Goal: Task Accomplishment & Management: Use online tool/utility

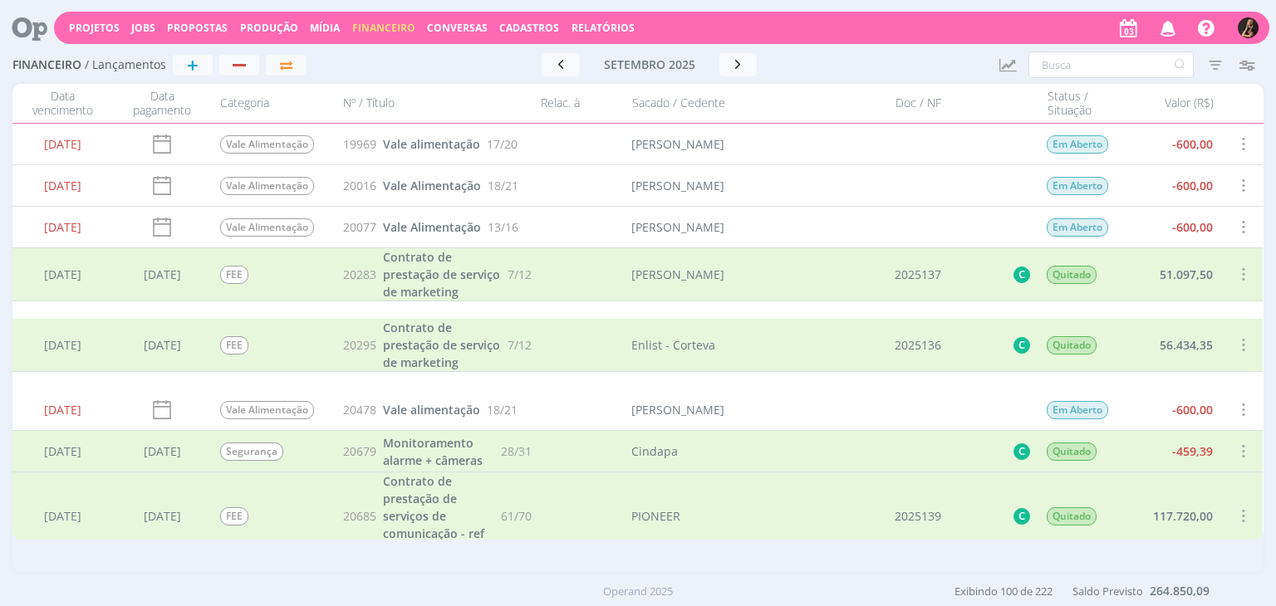
click at [377, 27] on span "Financeiro" at bounding box center [383, 28] width 63 height 14
click at [371, 100] on link "Contas" at bounding box center [386, 113] width 140 height 26
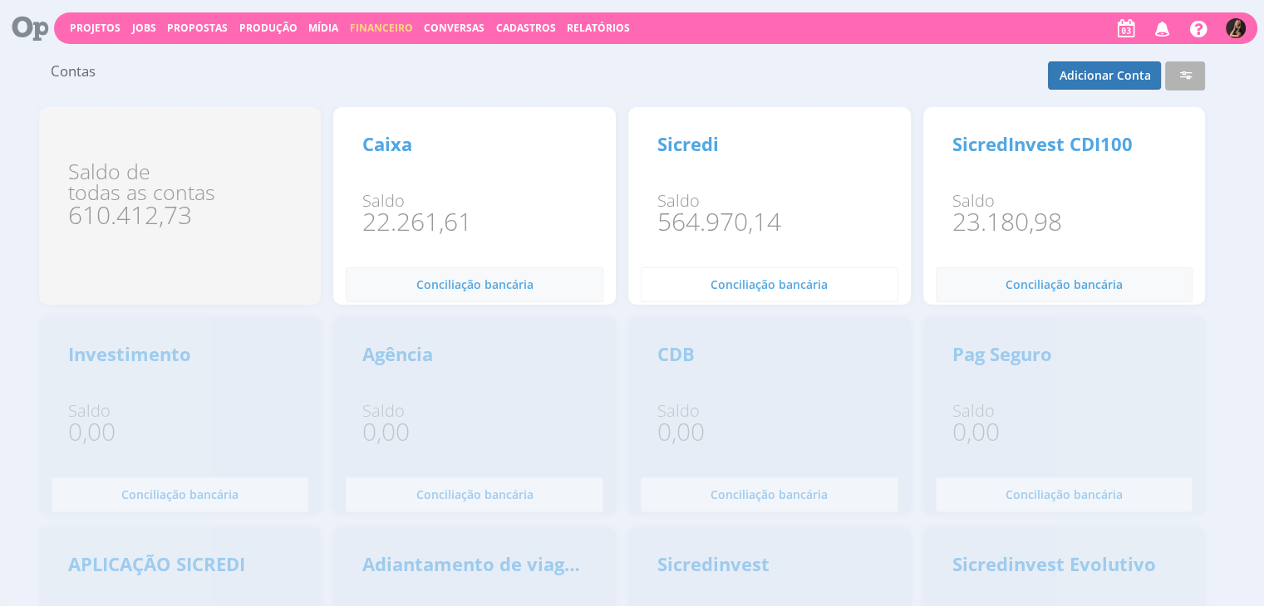
click at [321, 298] on div "Sicredi Saldo 564.970,14 Conciliação bancária 0" at bounding box center [180, 206] width 282 height 198
click at [603, 297] on button "Conciliação bancária 0" at bounding box center [475, 285] width 258 height 35
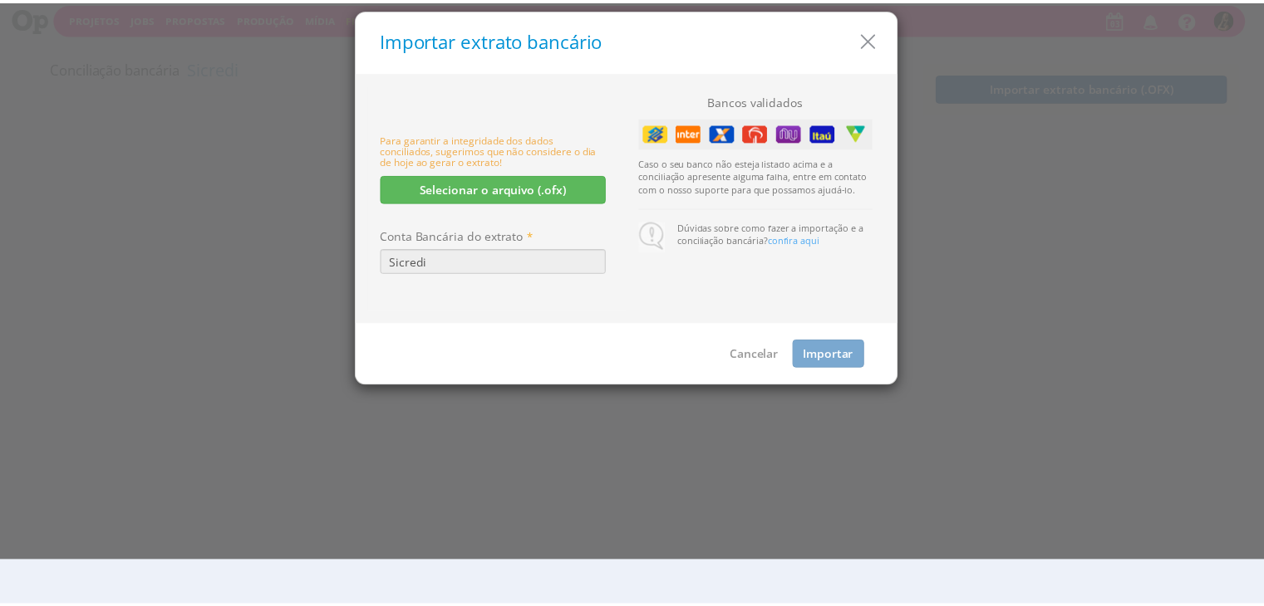
scroll to position [10, 0]
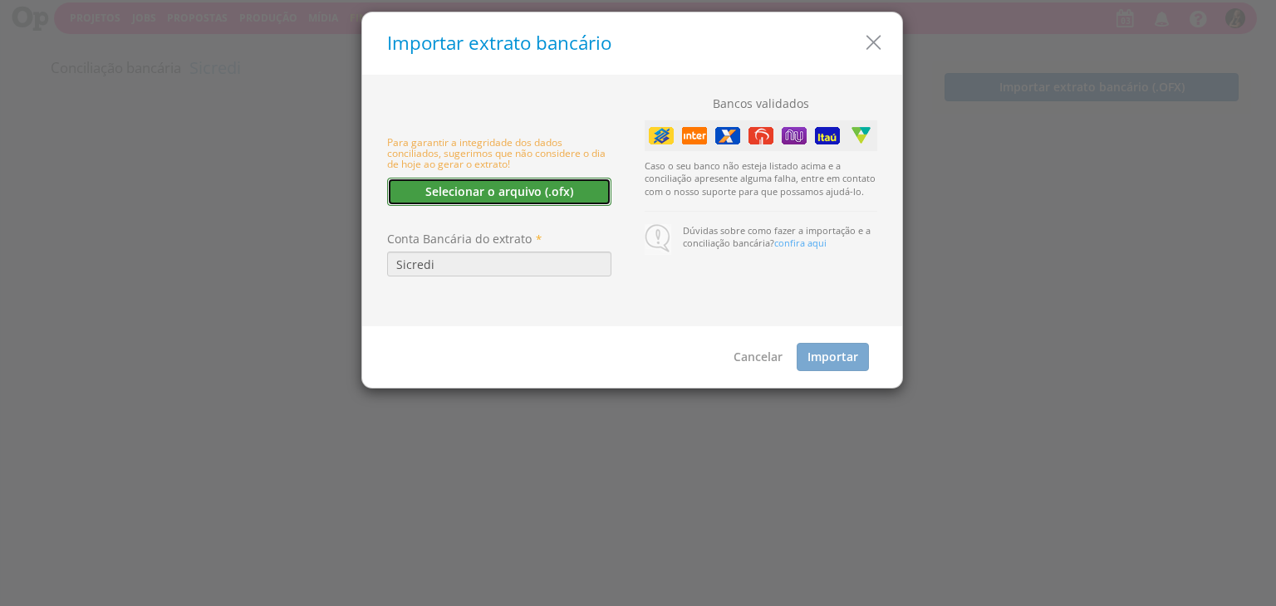
click at [536, 197] on button "Selecionar o arquivo (.ofx)" at bounding box center [499, 192] width 224 height 28
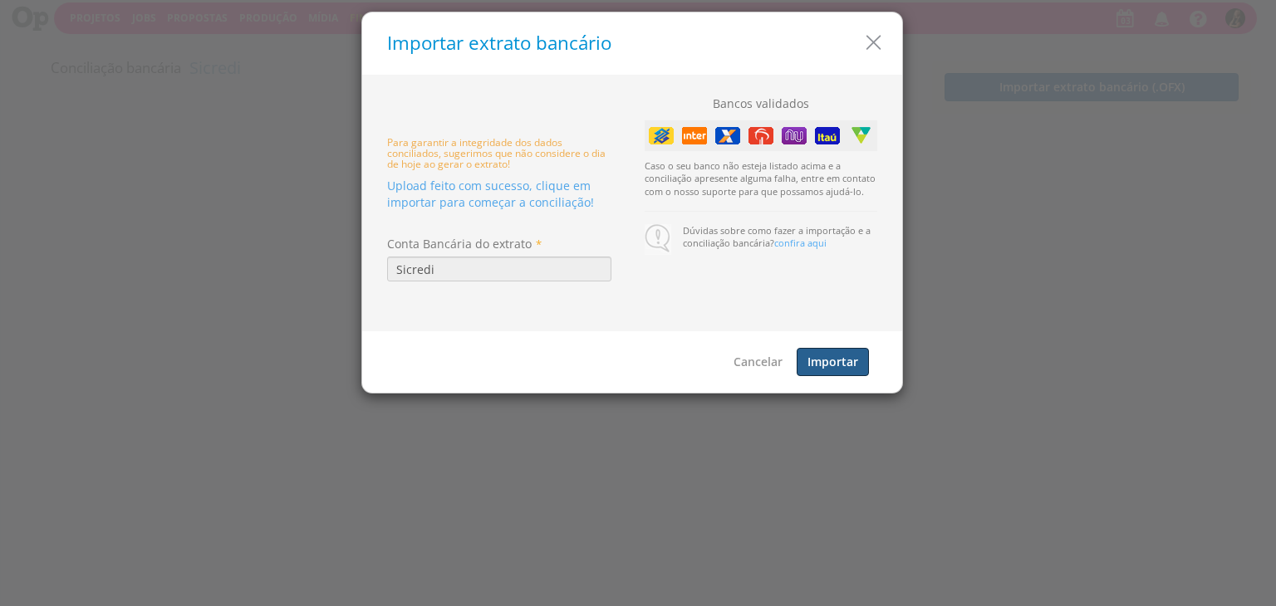
drag, startPoint x: 826, startPoint y: 365, endPoint x: 834, endPoint y: 318, distance: 47.3
click at [827, 361] on button "Importar" at bounding box center [833, 362] width 72 height 28
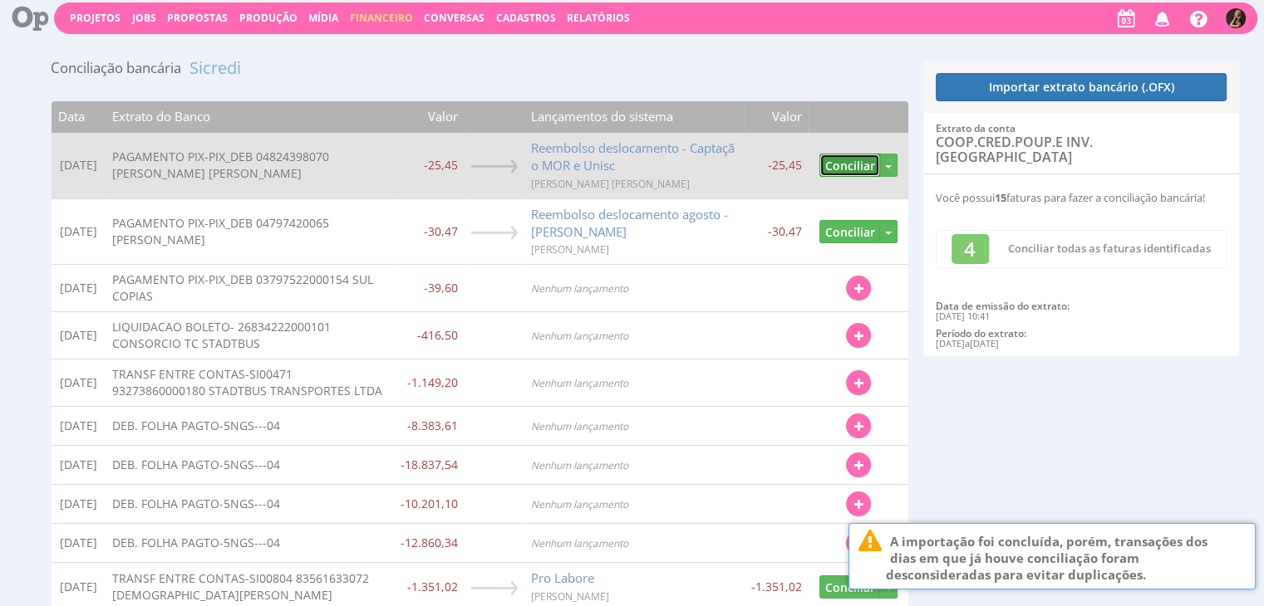
click at [820, 165] on button "Conciliar" at bounding box center [849, 166] width 61 height 24
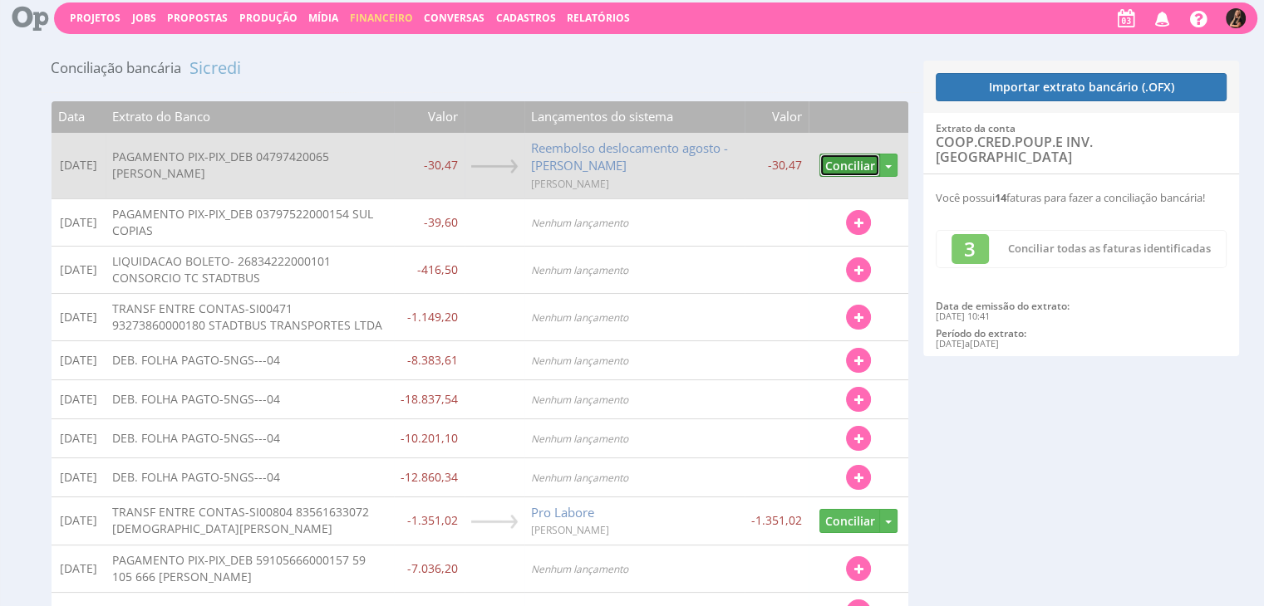
click at [857, 167] on button "Conciliar" at bounding box center [849, 166] width 61 height 24
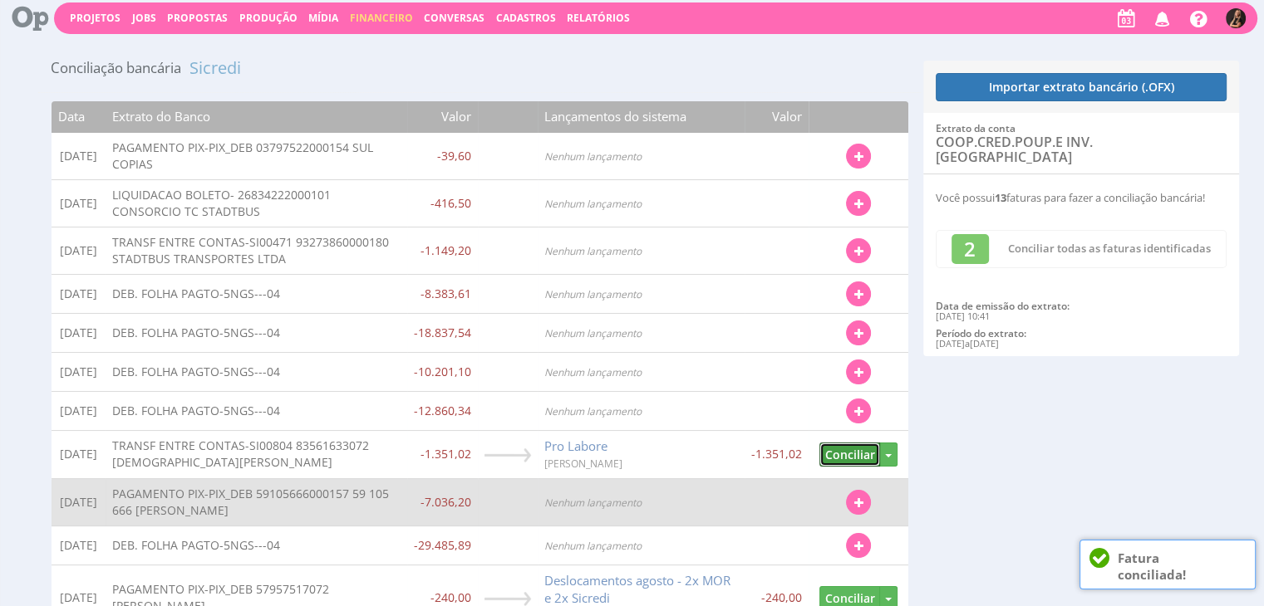
drag, startPoint x: 834, startPoint y: 465, endPoint x: 743, endPoint y: 443, distance: 94.1
click at [834, 466] on button "Conciliar" at bounding box center [849, 455] width 61 height 24
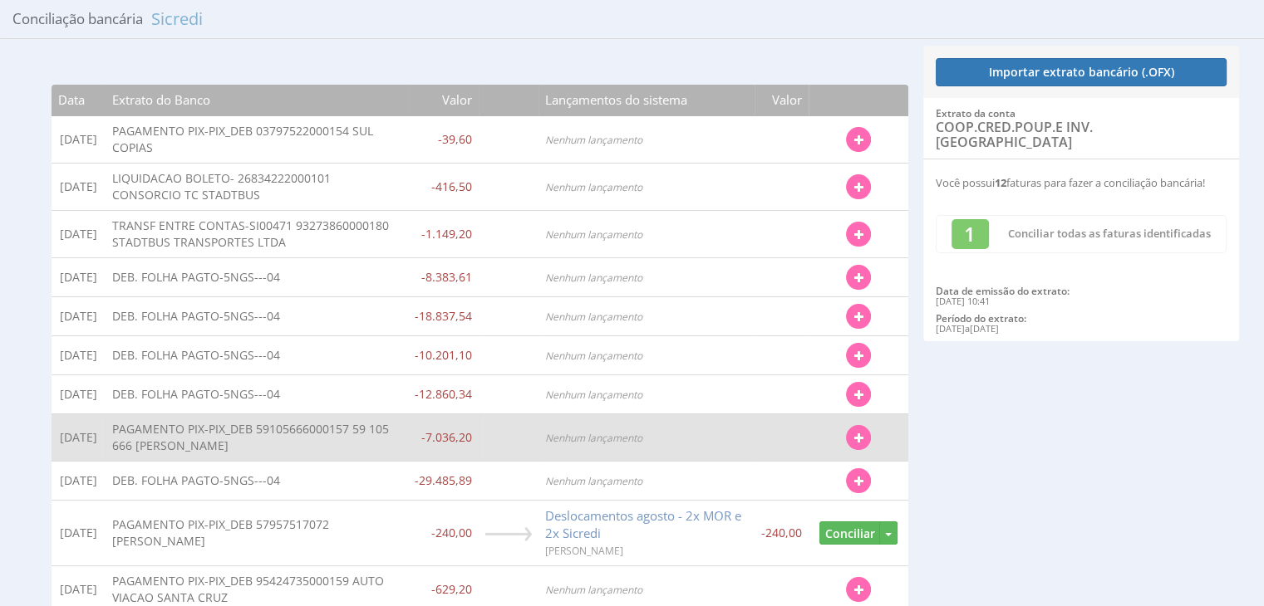
scroll to position [399, 0]
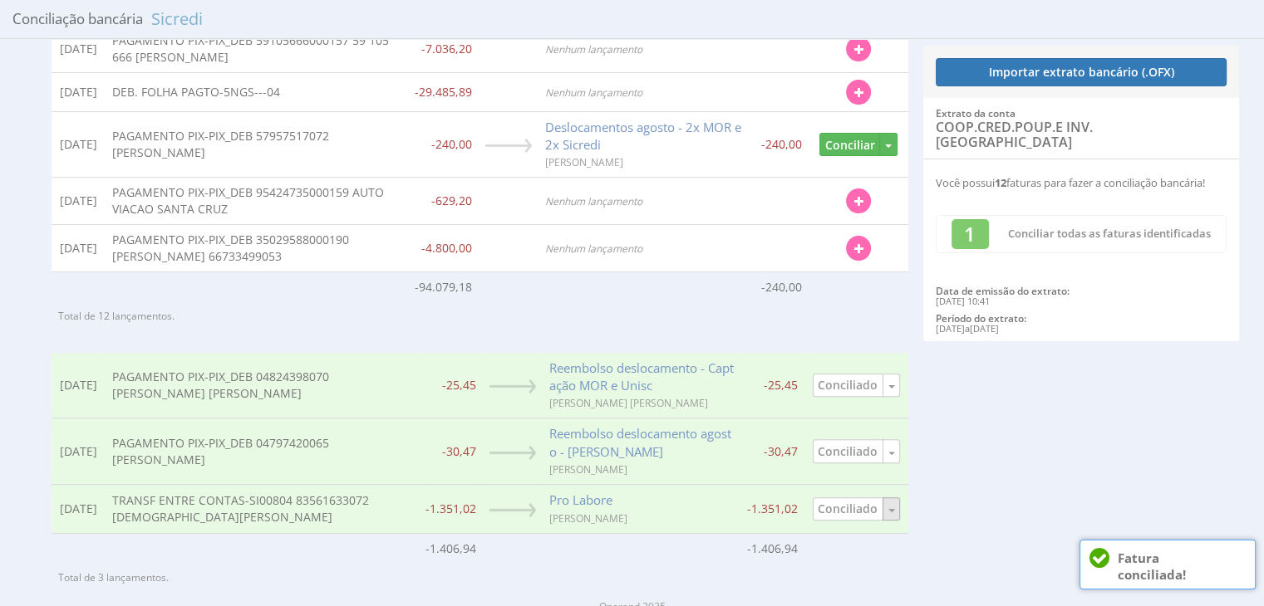
click at [888, 509] on span "button" at bounding box center [891, 510] width 7 height 3
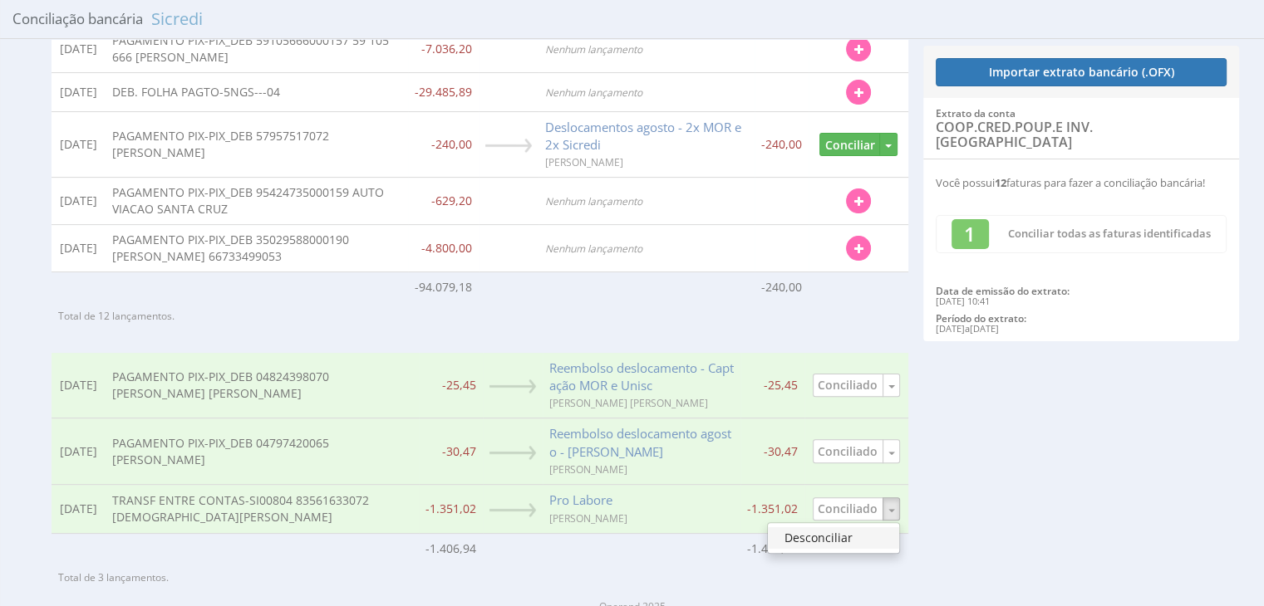
click at [866, 543] on link "Desconciliar" at bounding box center [833, 539] width 131 height 22
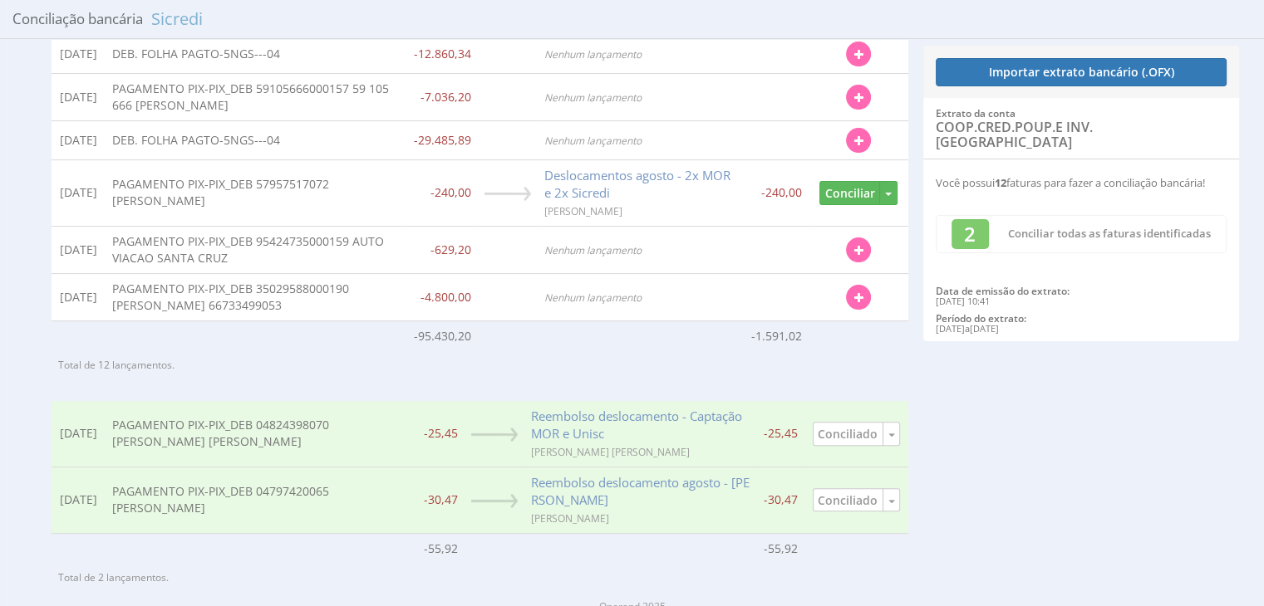
scroll to position [432, 0]
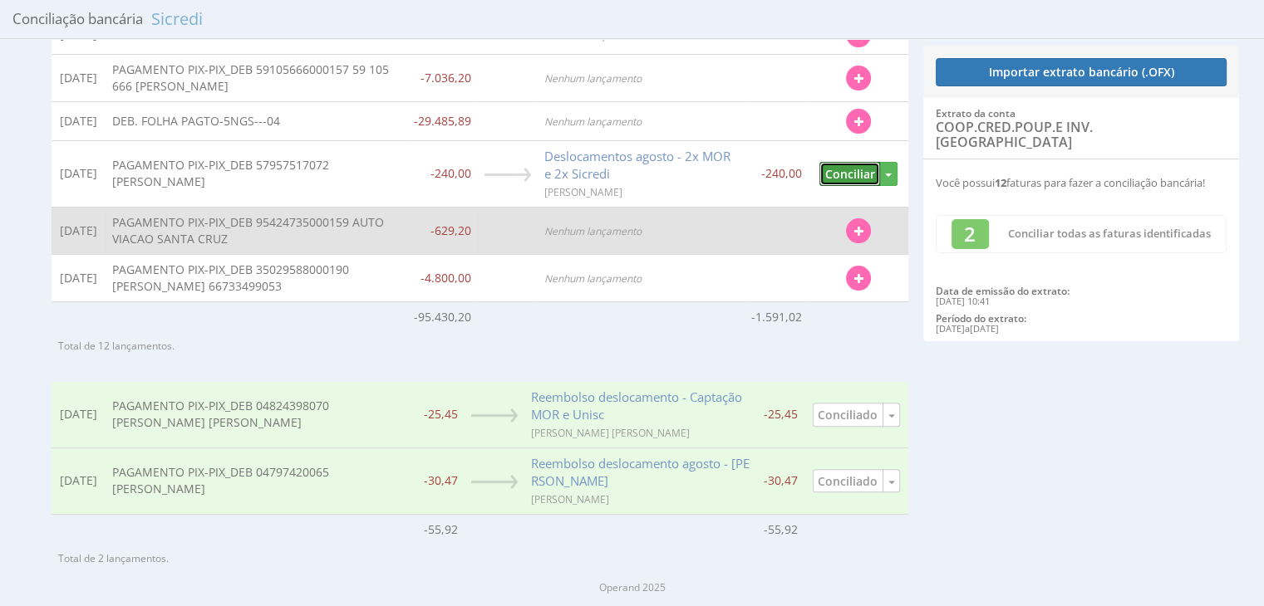
click at [844, 171] on button "Conciliar" at bounding box center [849, 174] width 61 height 24
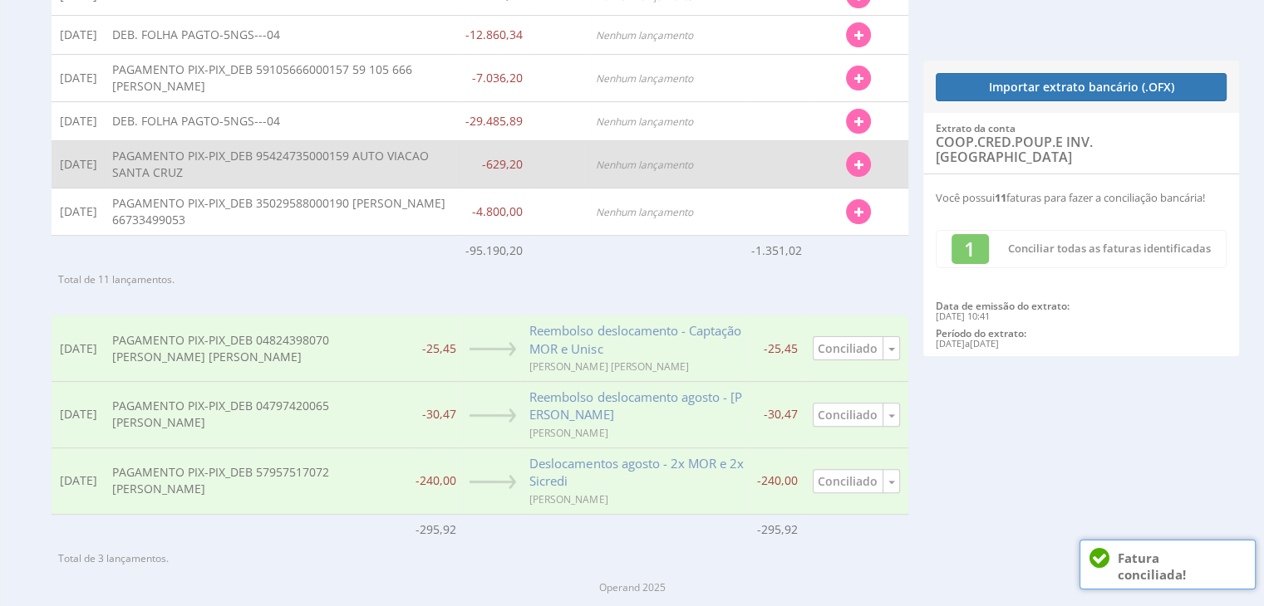
scroll to position [25, 0]
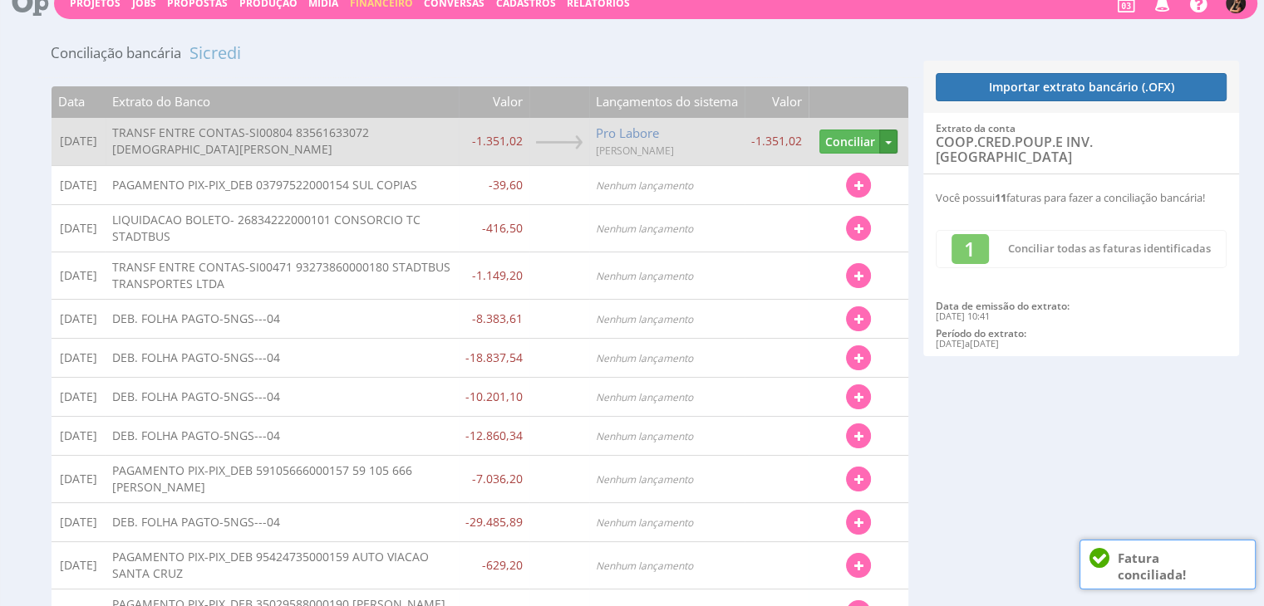
click at [891, 144] on button "button" at bounding box center [887, 142] width 17 height 24
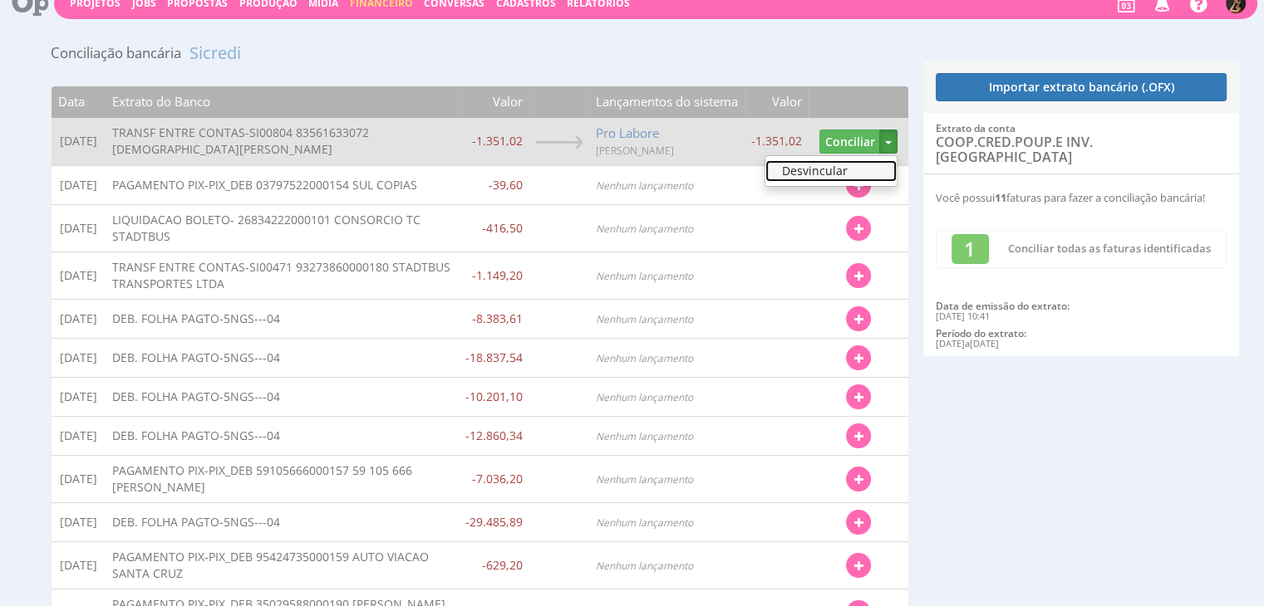
drag, startPoint x: 815, startPoint y: 167, endPoint x: 731, endPoint y: 159, distance: 84.3
click at [815, 167] on link "Desvincular" at bounding box center [830, 171] width 131 height 22
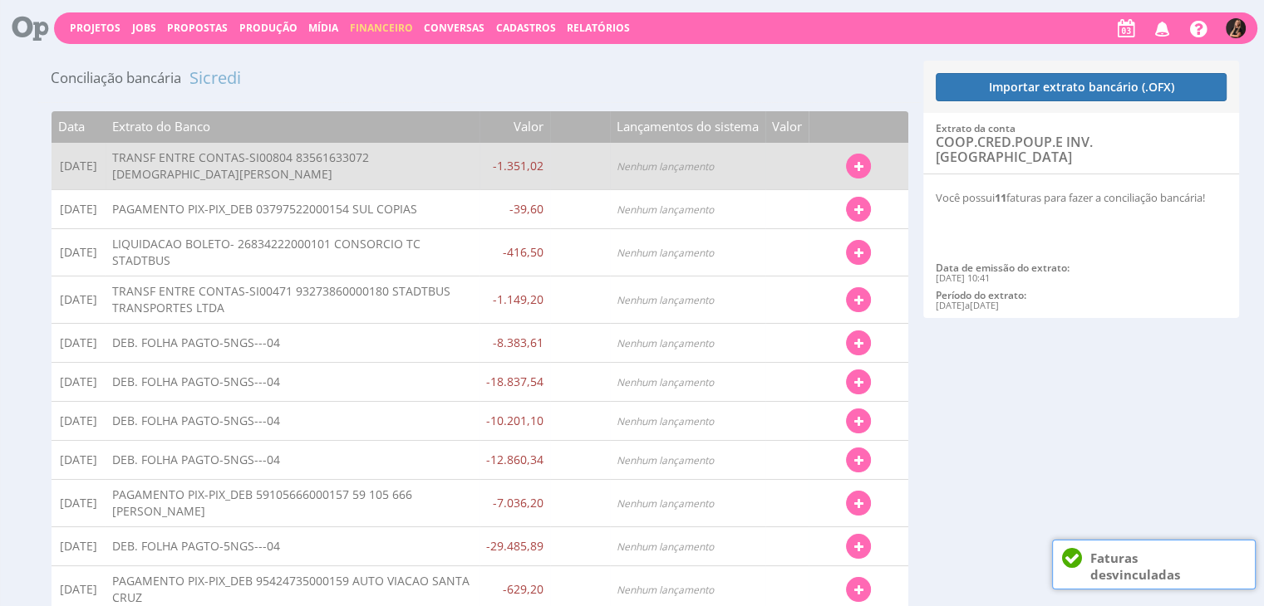
click at [861, 164] on icon "button" at bounding box center [857, 167] width 9 height 12
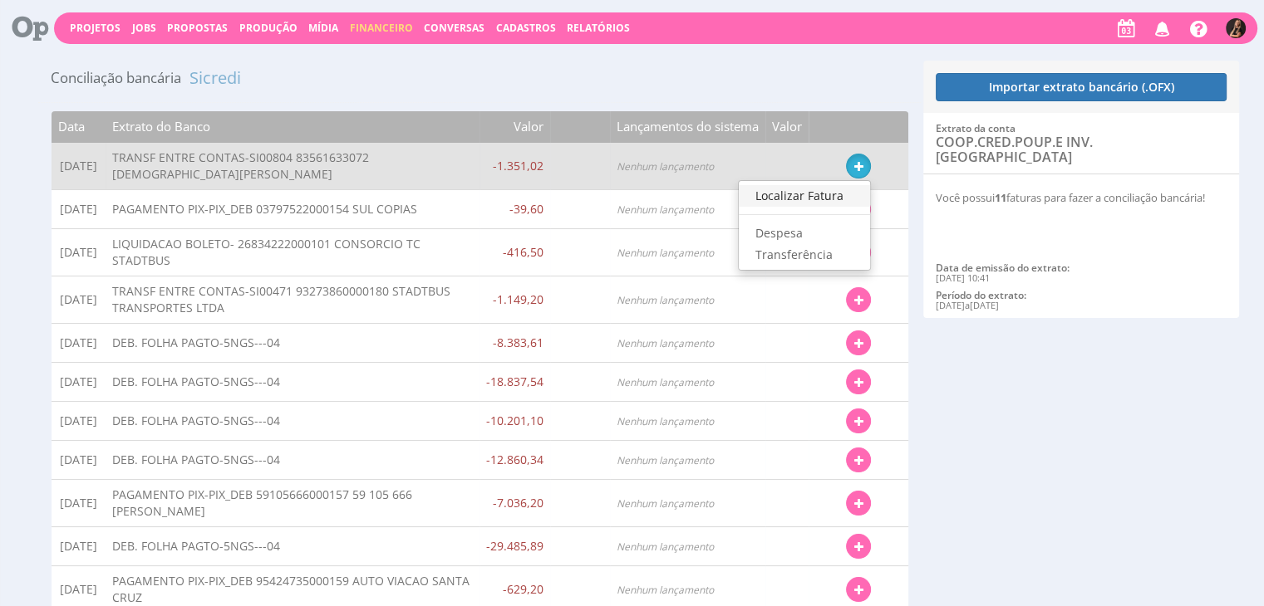
click at [789, 194] on link "Localizar Fatura" at bounding box center [804, 196] width 131 height 22
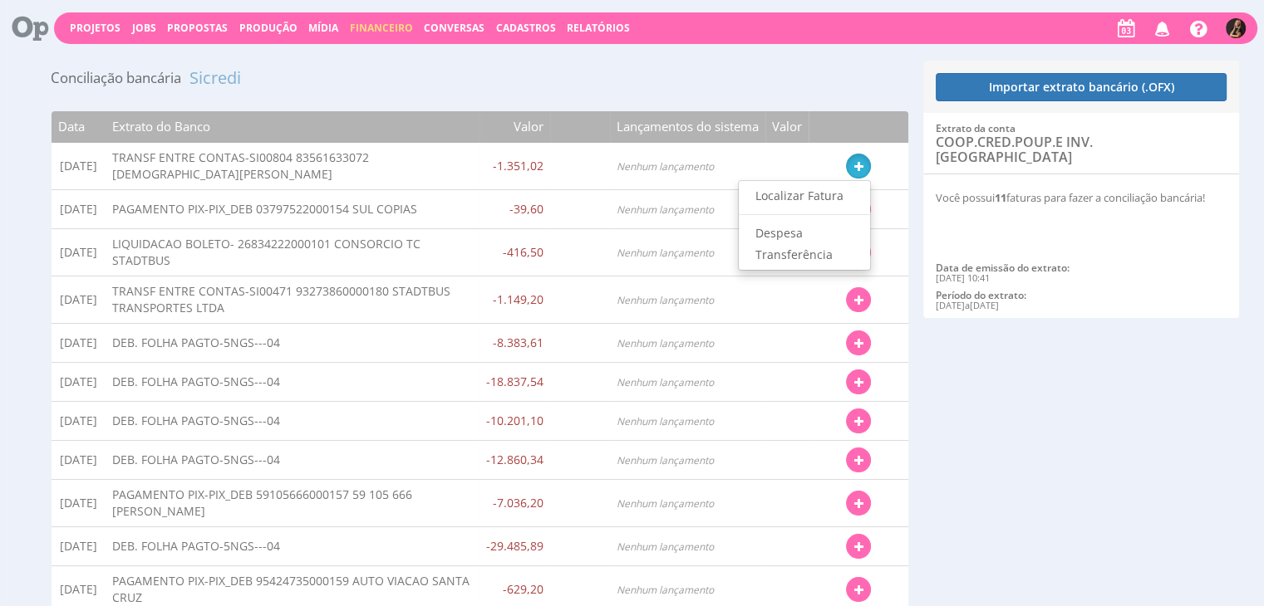
type input "31/08/2025 - 04/09/2025"
type input "1.215,92"
type input "1.486,12"
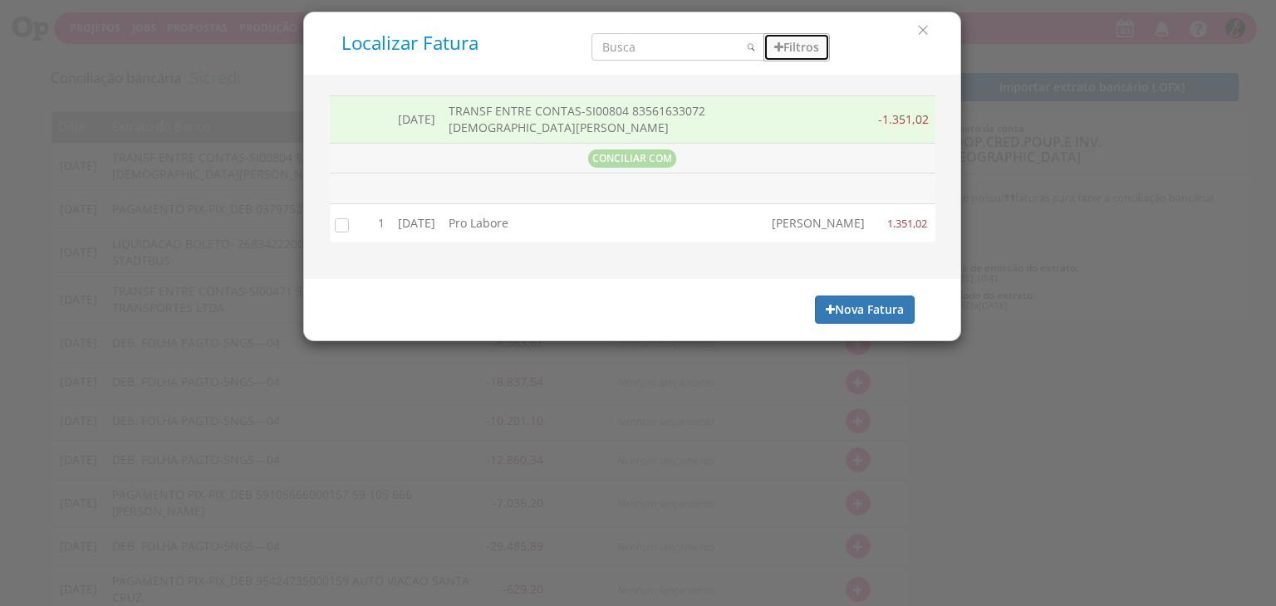
click at [803, 47] on button "Filtros" at bounding box center [796, 47] width 66 height 28
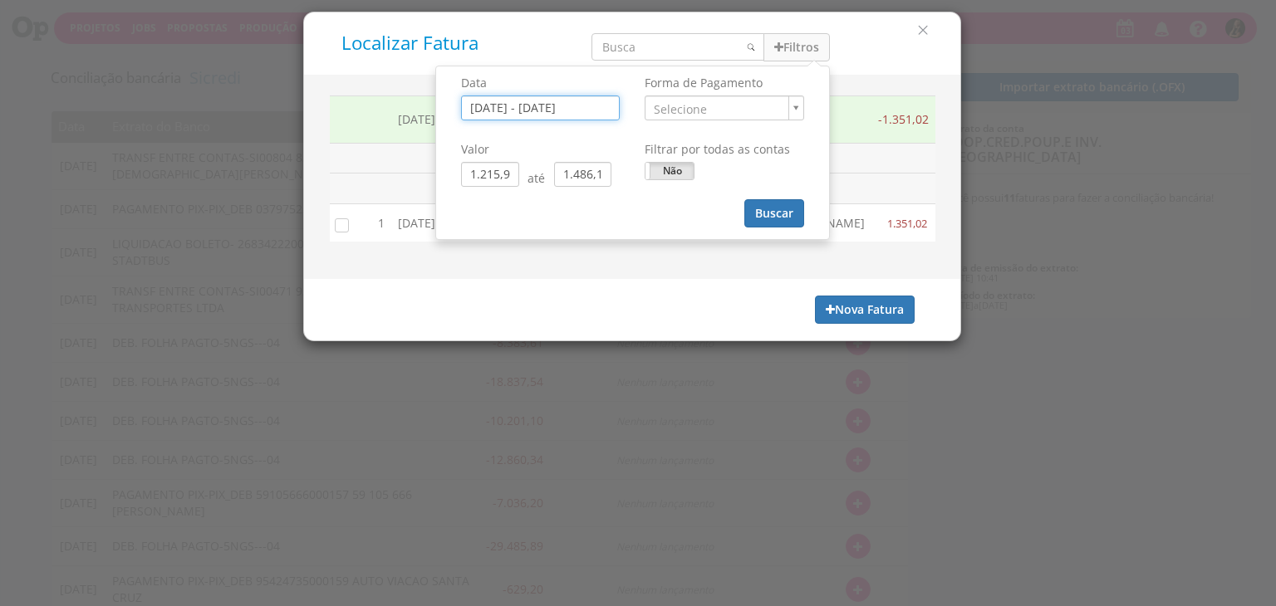
click at [543, 117] on input "31/08/2025 - 04/09/2025" at bounding box center [540, 108] width 159 height 25
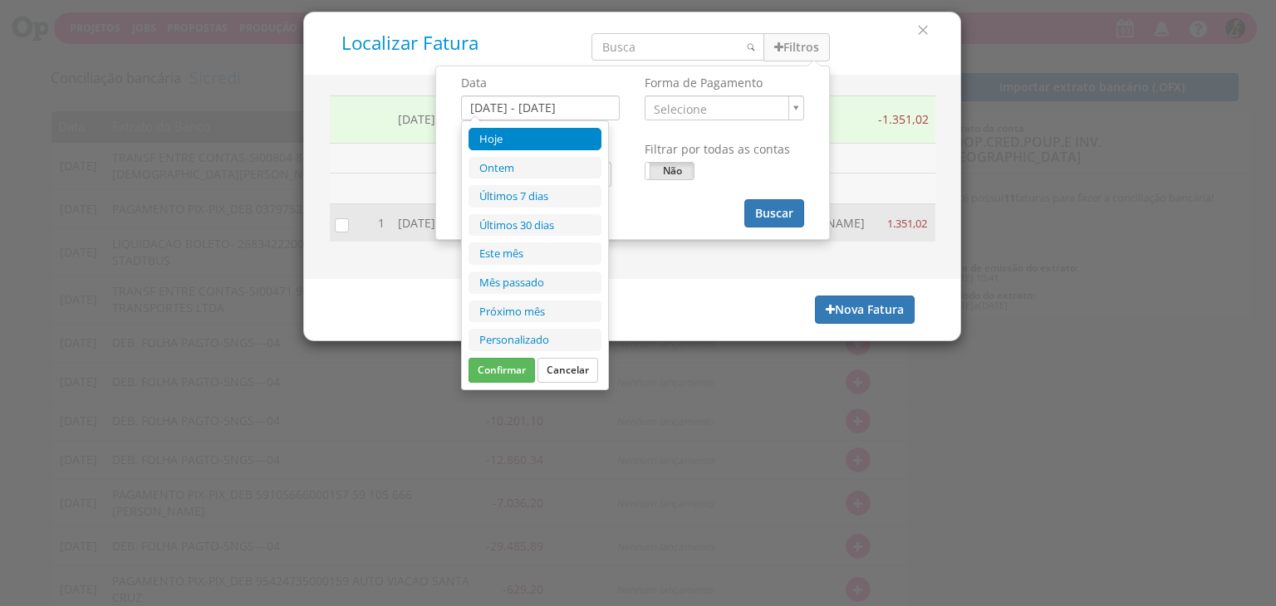
click at [537, 248] on li "Este mês" at bounding box center [535, 254] width 133 height 22
type input "01/09/2025 - 30/09/2025"
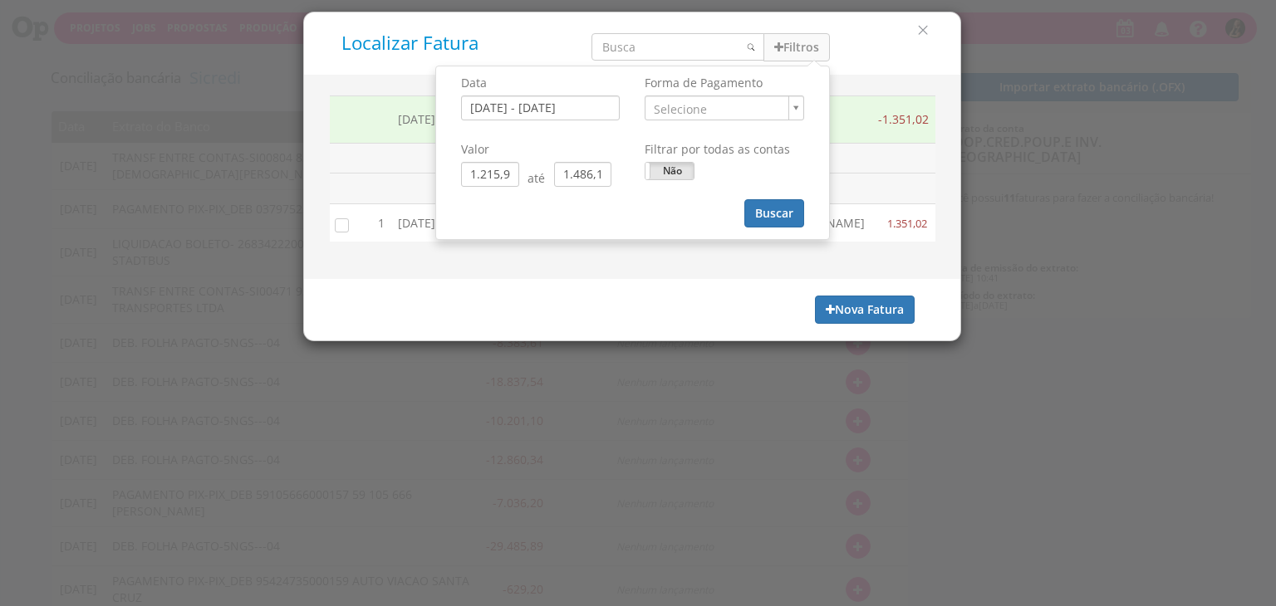
click at [671, 157] on div "Filtrar por todas as contas Sim Não" at bounding box center [724, 156] width 159 height 47
click at [682, 164] on label "Não" at bounding box center [669, 171] width 48 height 17
click at [750, 207] on button "Buscar" at bounding box center [774, 213] width 60 height 28
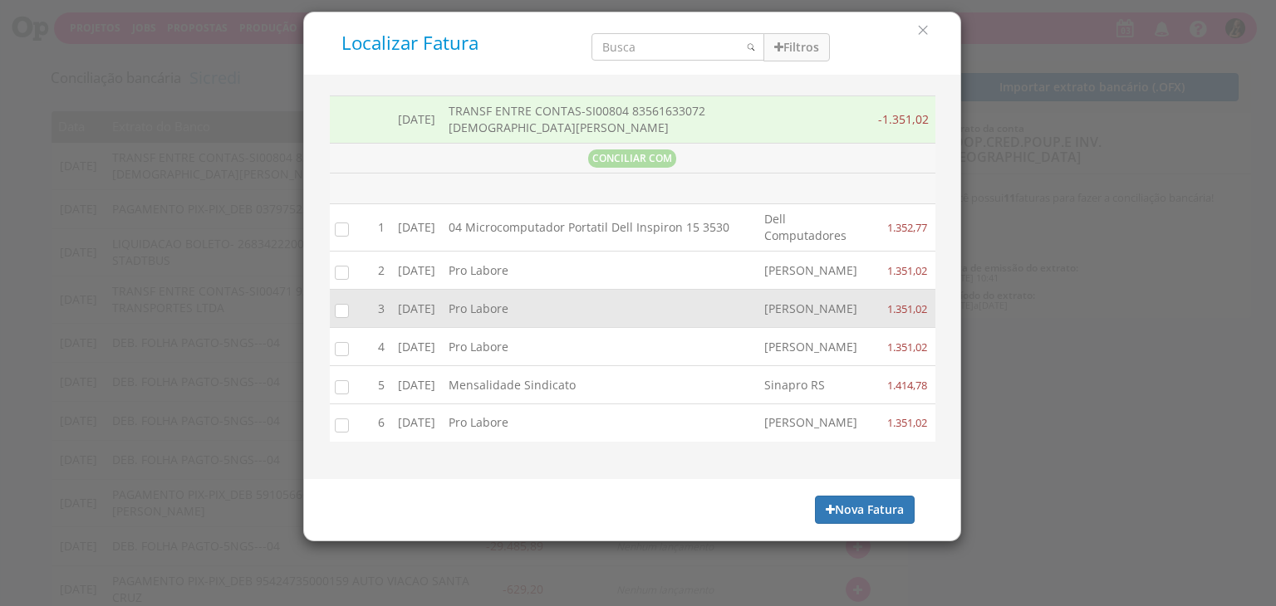
click at [342, 318] on input "checkbox" at bounding box center [338, 310] width 17 height 17
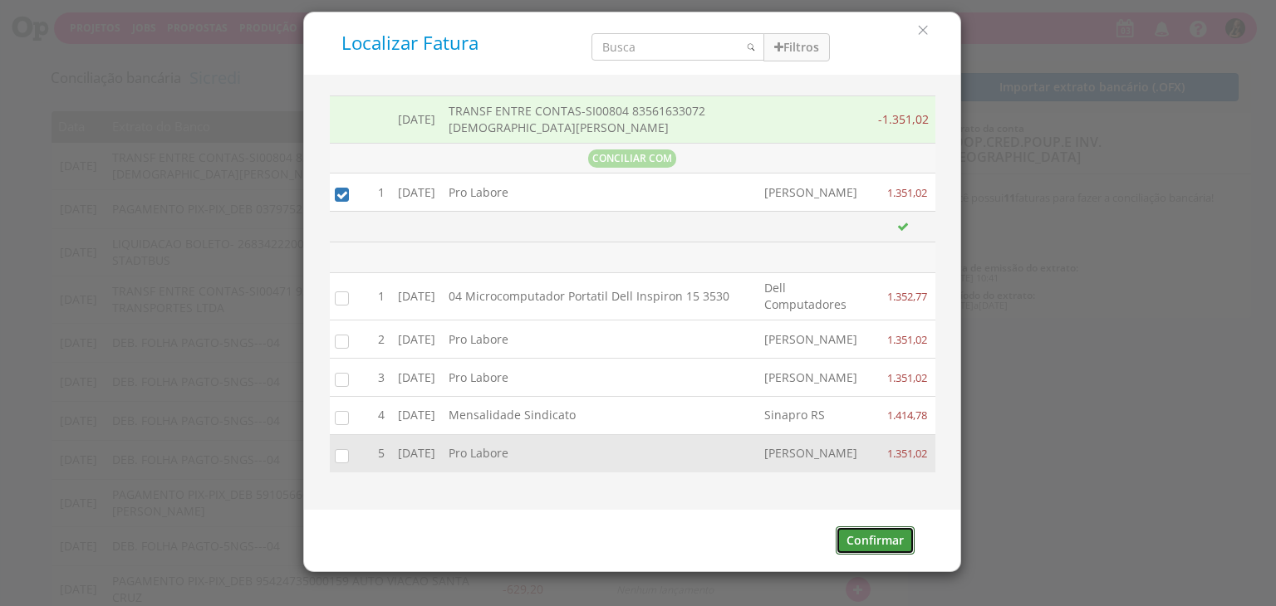
click at [861, 549] on button "Confirmar" at bounding box center [875, 541] width 79 height 28
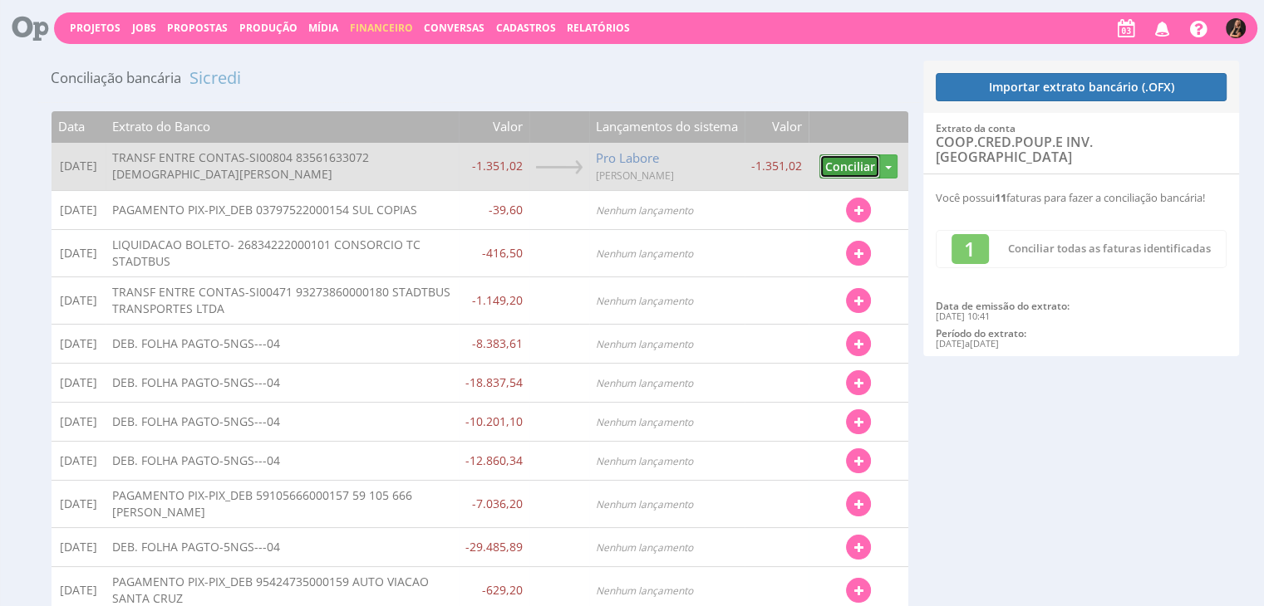
click at [830, 165] on button "Conciliar" at bounding box center [849, 167] width 61 height 24
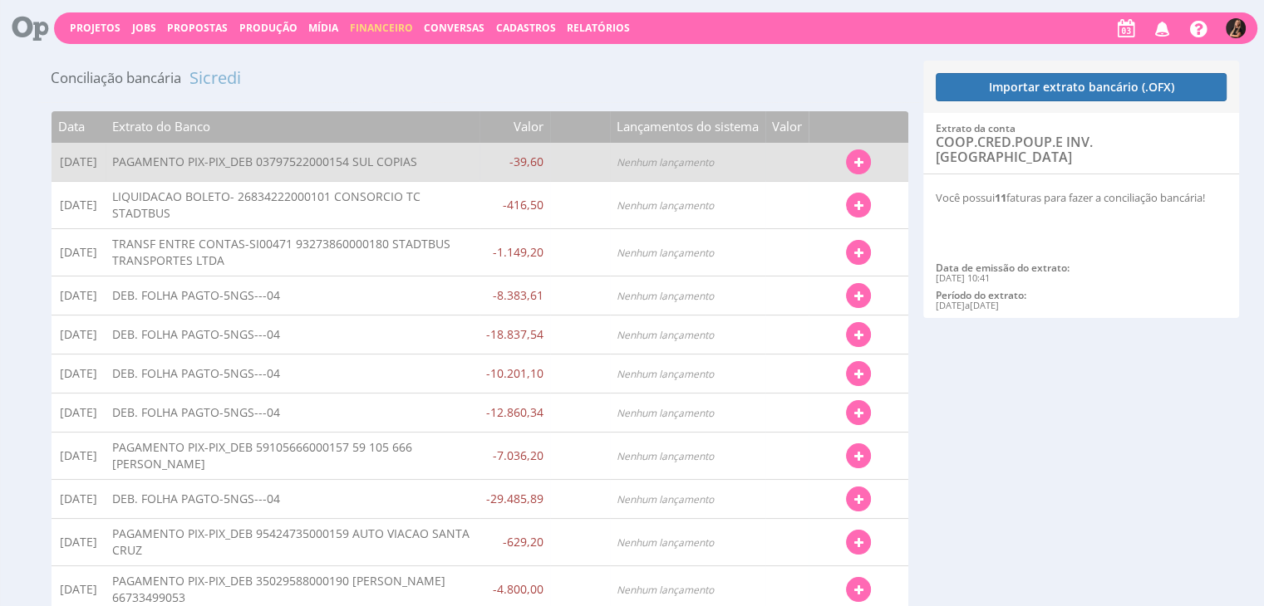
click at [866, 164] on button "button" at bounding box center [858, 162] width 25 height 25
click at [764, 194] on link "Localizar Fatura" at bounding box center [804, 192] width 131 height 22
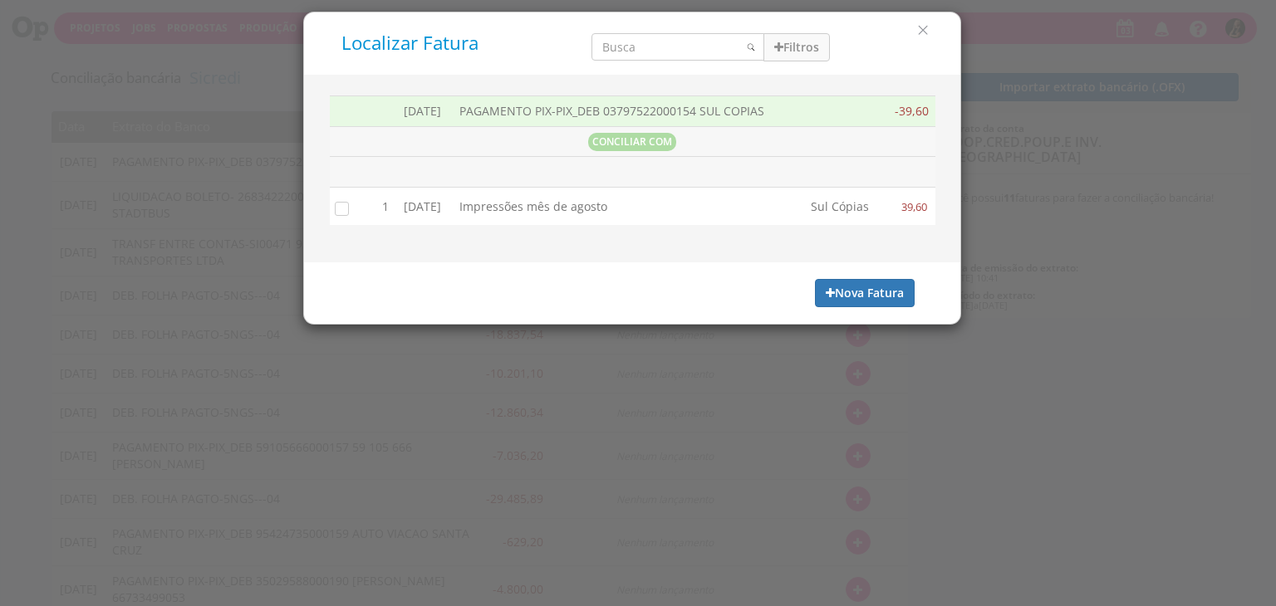
drag, startPoint x: 329, startPoint y: 209, endPoint x: 358, endPoint y: 209, distance: 29.1
click at [330, 209] on input "checkbox" at bounding box center [338, 207] width 17 height 17
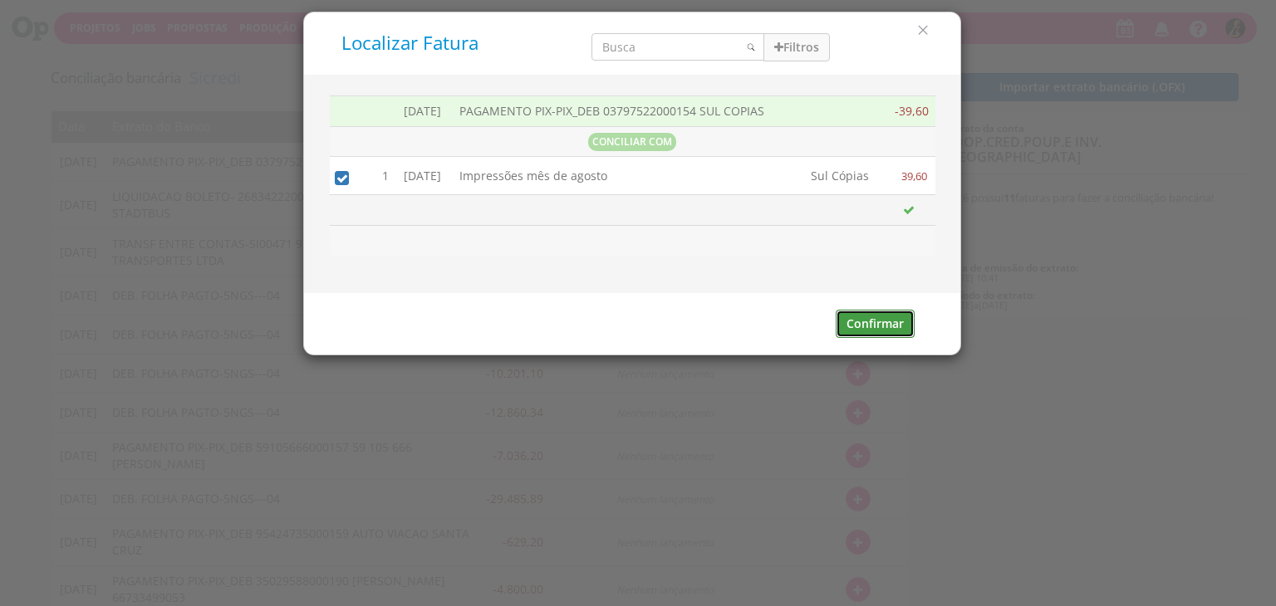
click at [884, 321] on button "Confirmar" at bounding box center [875, 324] width 79 height 28
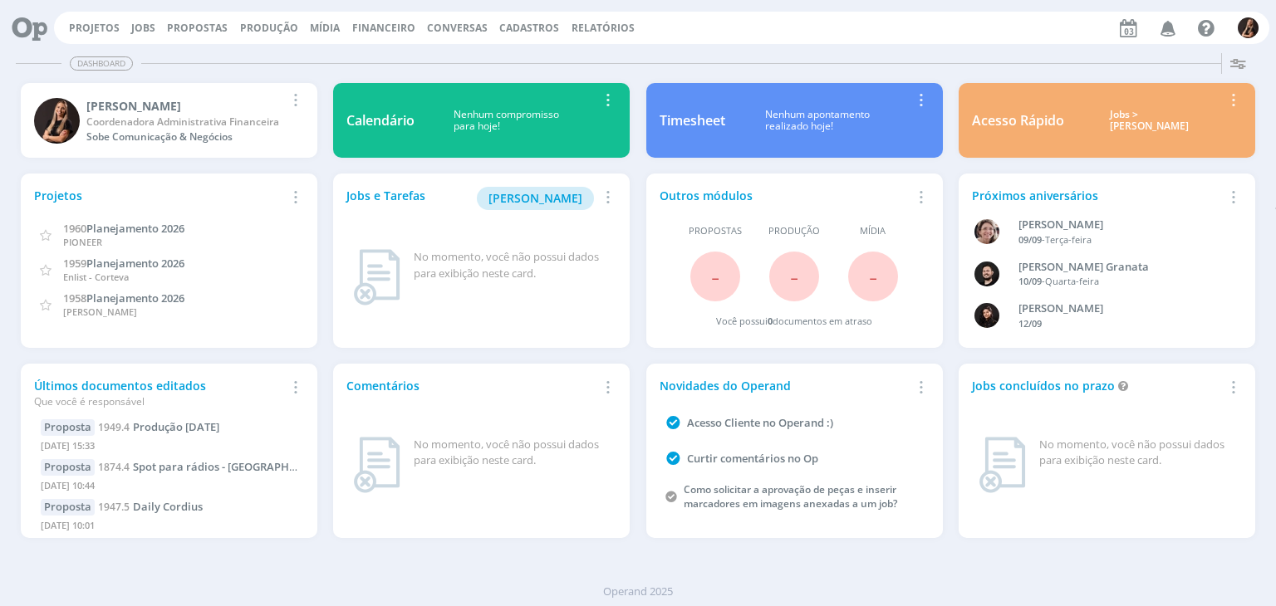
click at [379, 25] on span "Financeiro" at bounding box center [383, 28] width 63 height 14
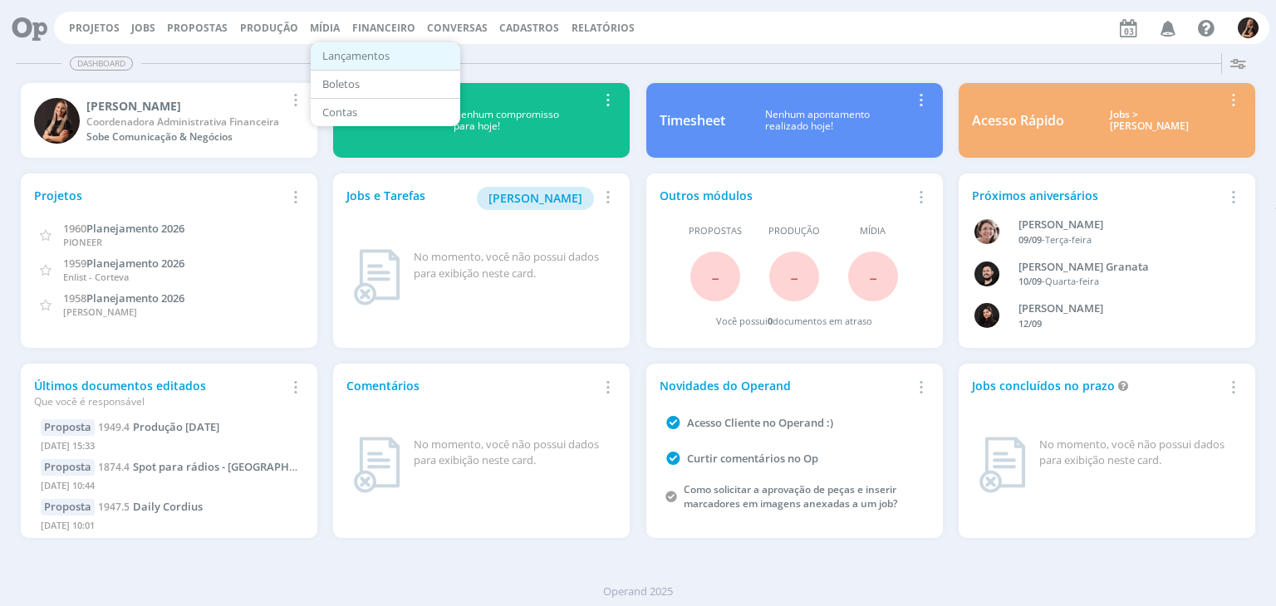
click at [363, 56] on link "Lançamentos" at bounding box center [386, 56] width 140 height 26
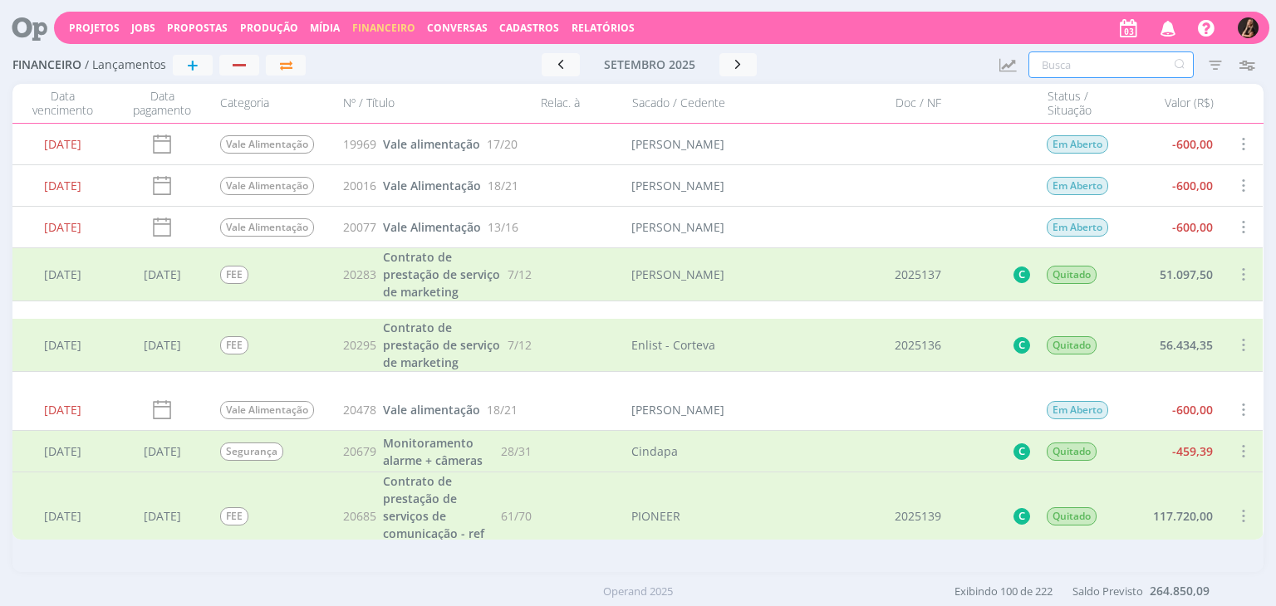
drag, startPoint x: 1087, startPoint y: 60, endPoint x: 1075, endPoint y: 47, distance: 17.7
click at [1080, 54] on input "text" at bounding box center [1110, 65] width 165 height 27
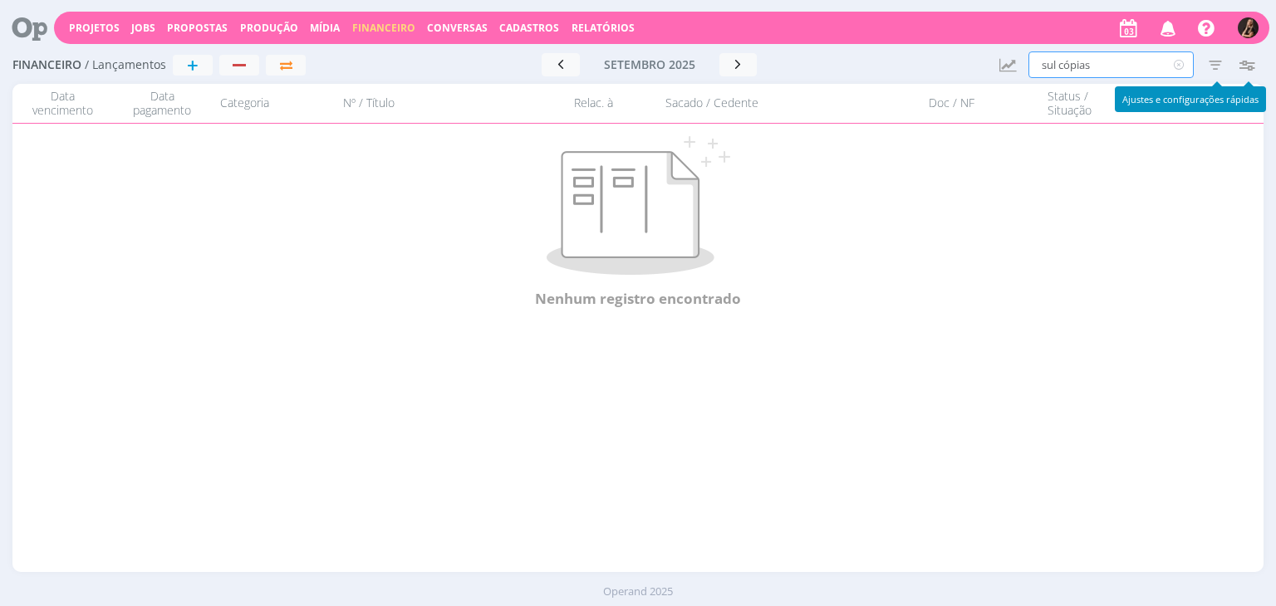
type input "sul cópias"
click at [1215, 64] on icon "button" at bounding box center [1215, 65] width 30 height 30
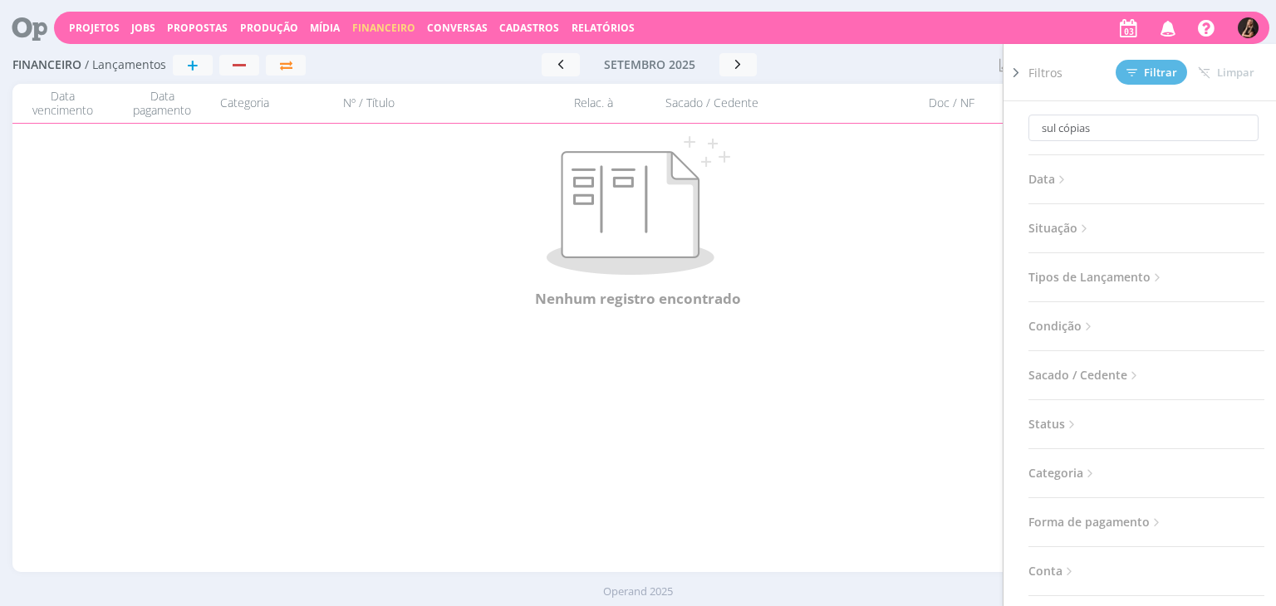
click at [1071, 223] on span "Situação" at bounding box center [1059, 229] width 63 height 22
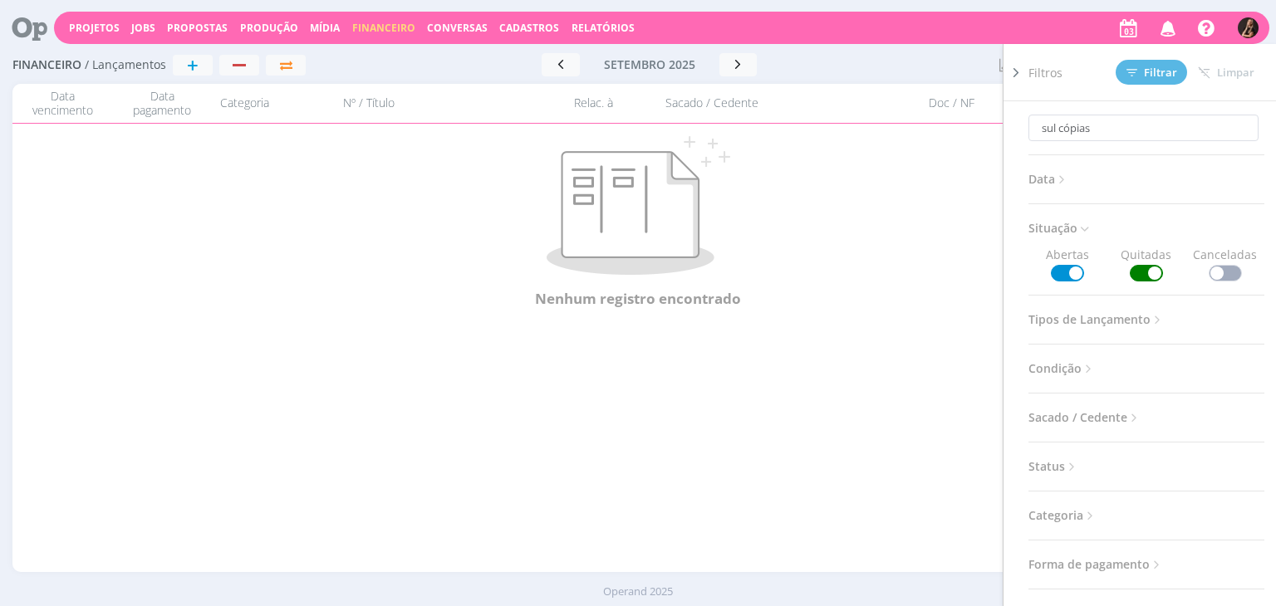
click at [986, 200] on p at bounding box center [638, 205] width 1180 height 139
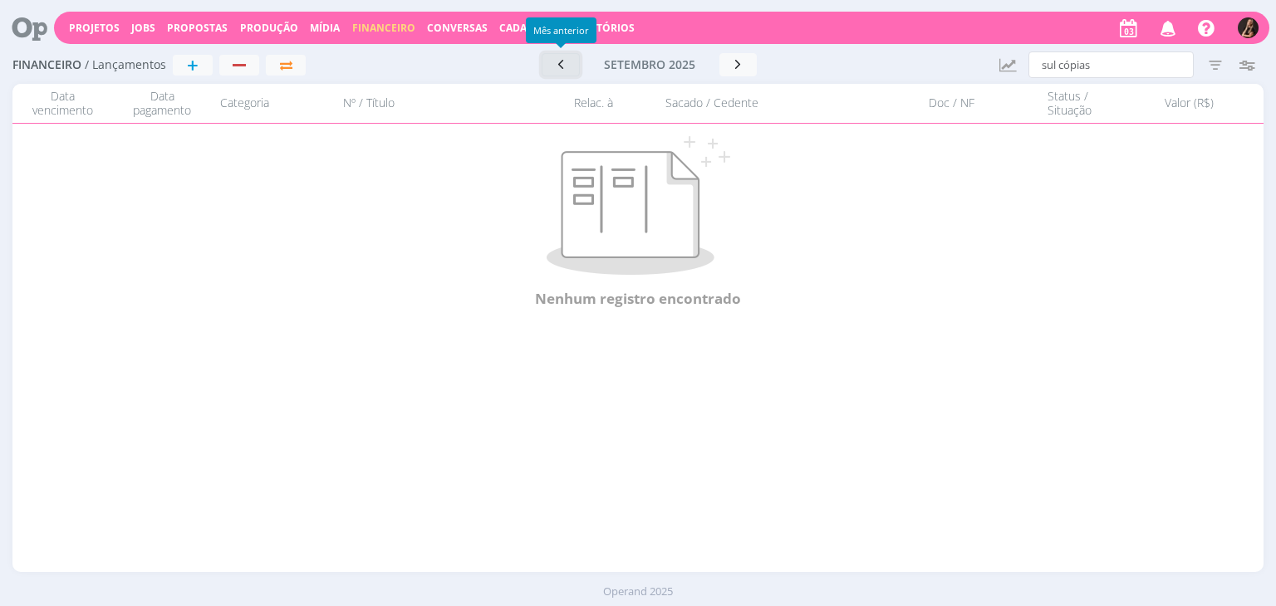
click at [572, 61] on button "button" at bounding box center [561, 64] width 38 height 23
click at [1211, 67] on icon "button" at bounding box center [1215, 65] width 30 height 30
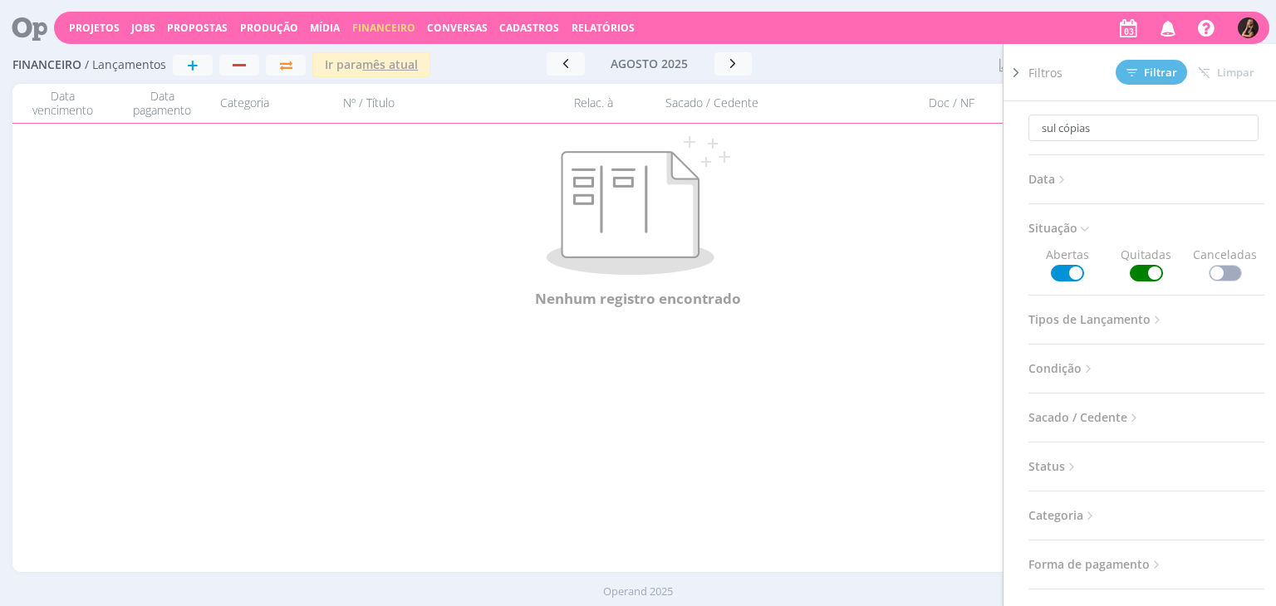
click at [932, 218] on p at bounding box center [638, 205] width 1180 height 139
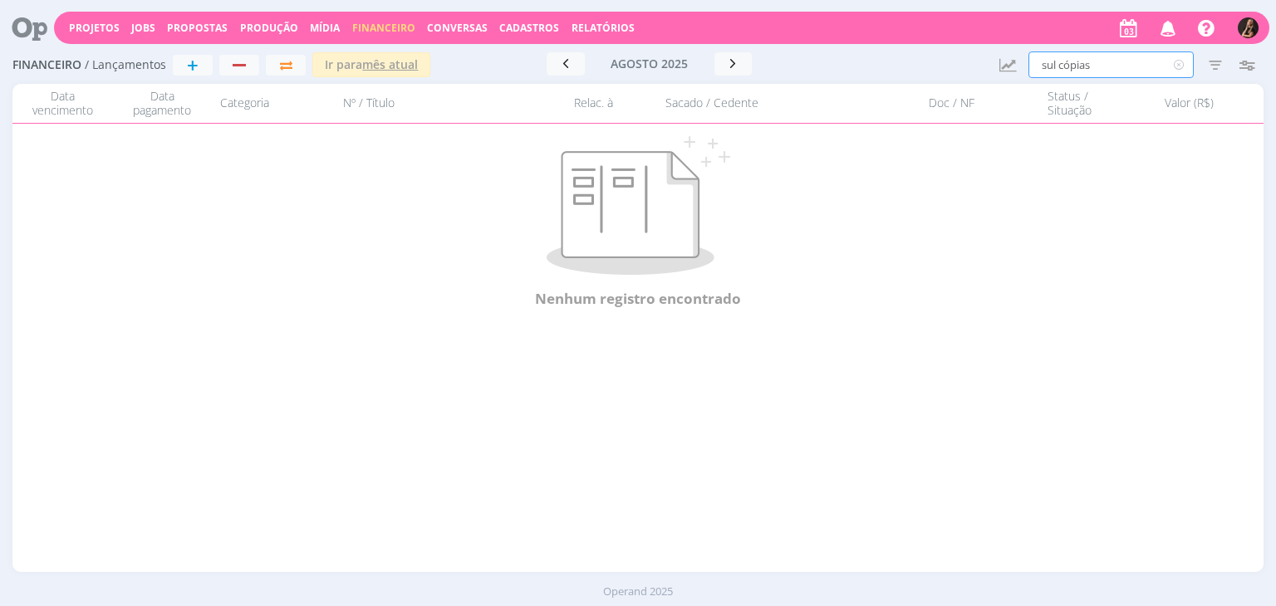
click at [1123, 54] on input "sul cópias" at bounding box center [1110, 65] width 165 height 27
click at [558, 64] on icon "button" at bounding box center [565, 64] width 17 height 16
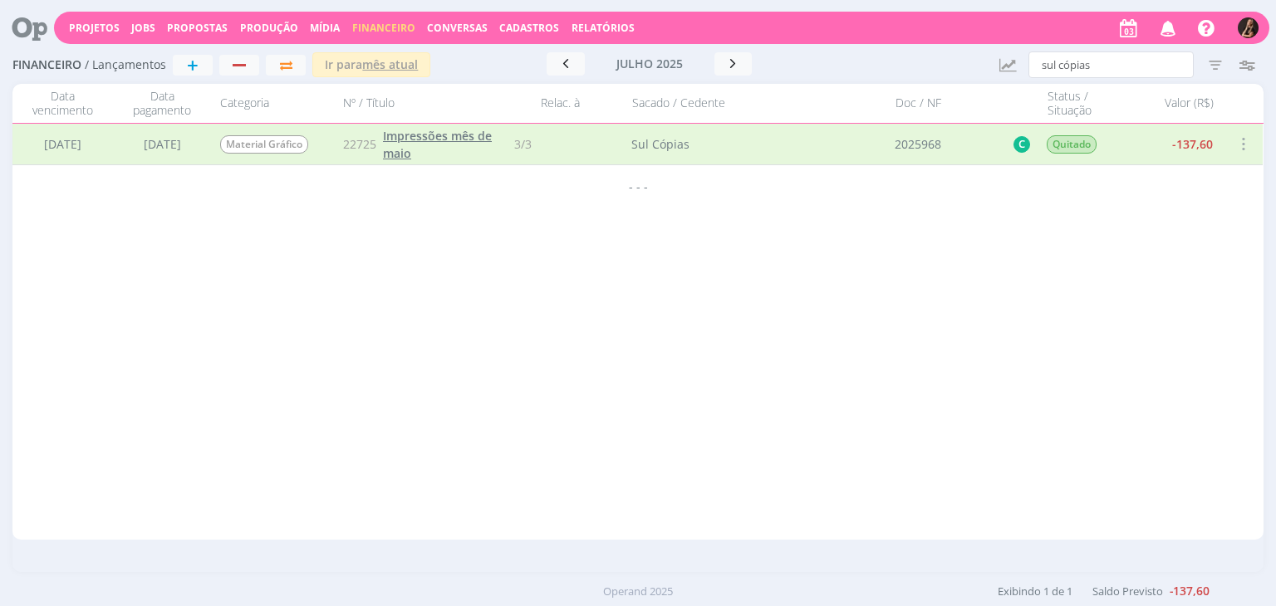
click at [478, 145] on link "Impressões mês de maio" at bounding box center [445, 144] width 125 height 35
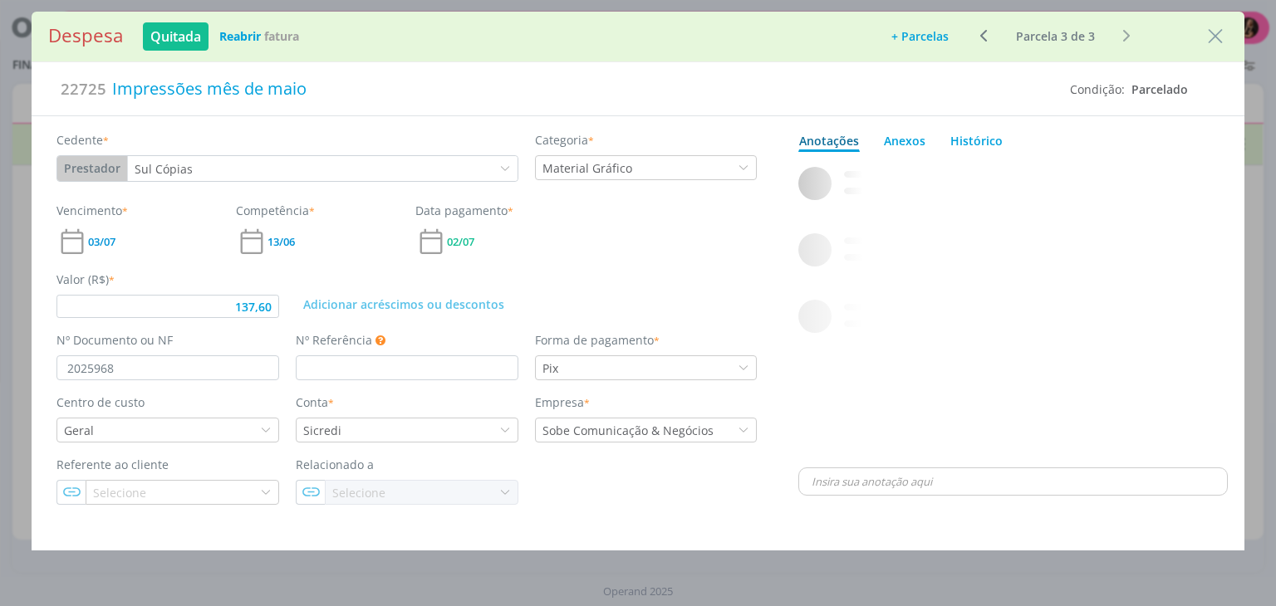
type input "137,60"
click at [1207, 32] on icon "Close" at bounding box center [1215, 36] width 25 height 25
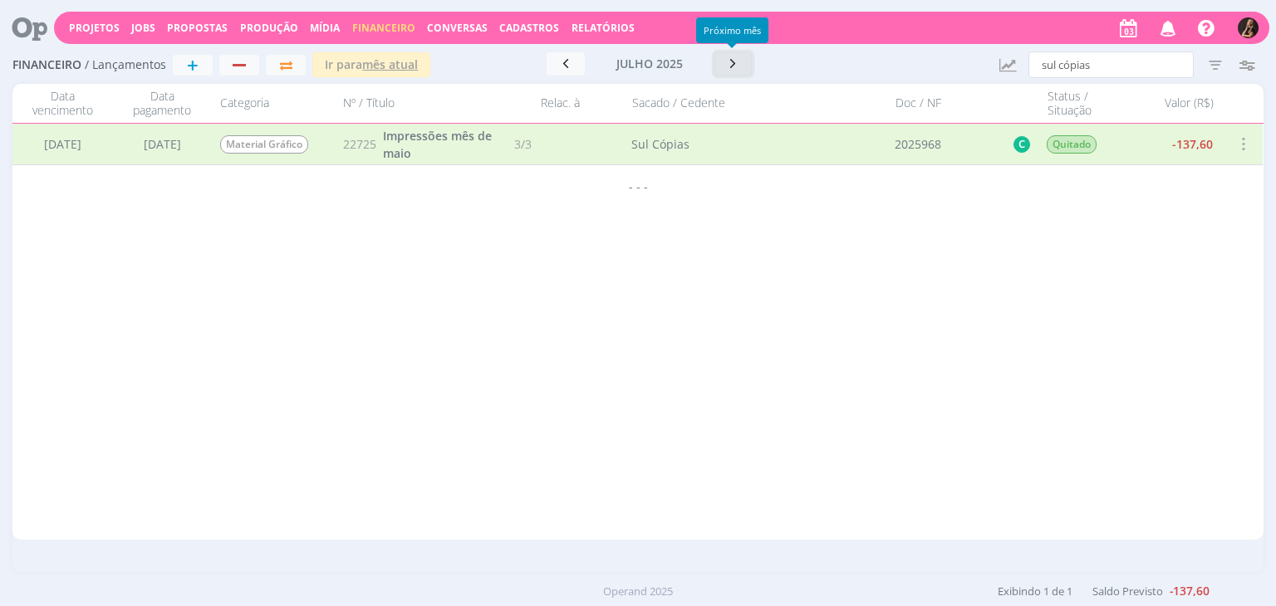
click at [738, 64] on icon "button" at bounding box center [733, 64] width 17 height 16
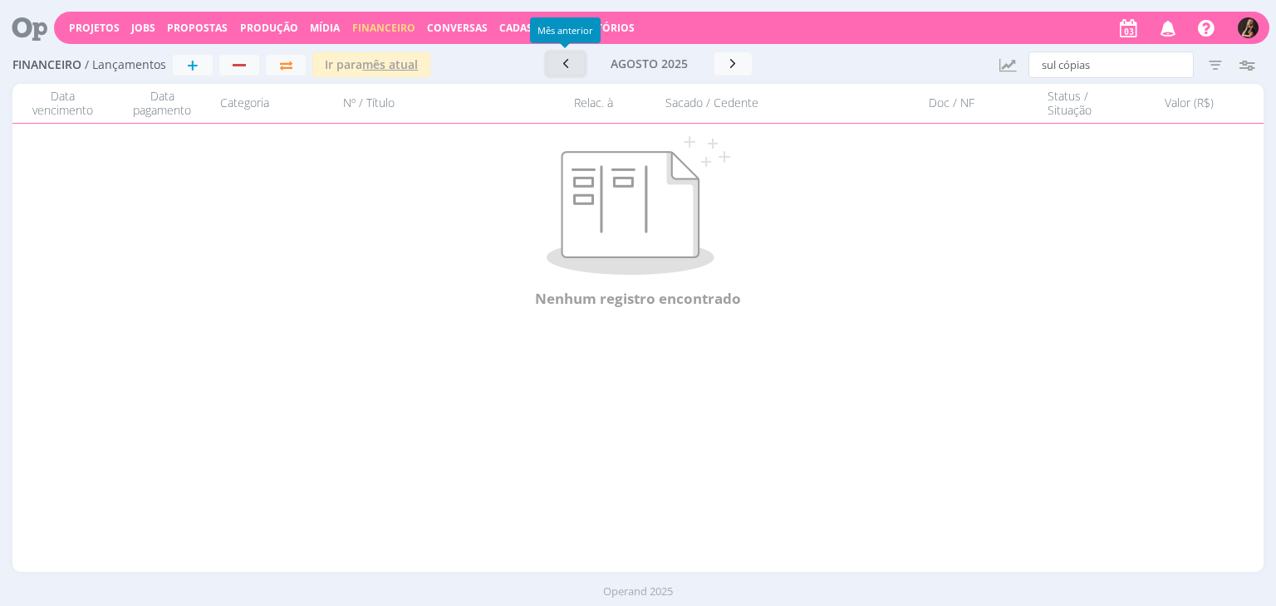
click at [574, 64] on button "button" at bounding box center [566, 63] width 38 height 23
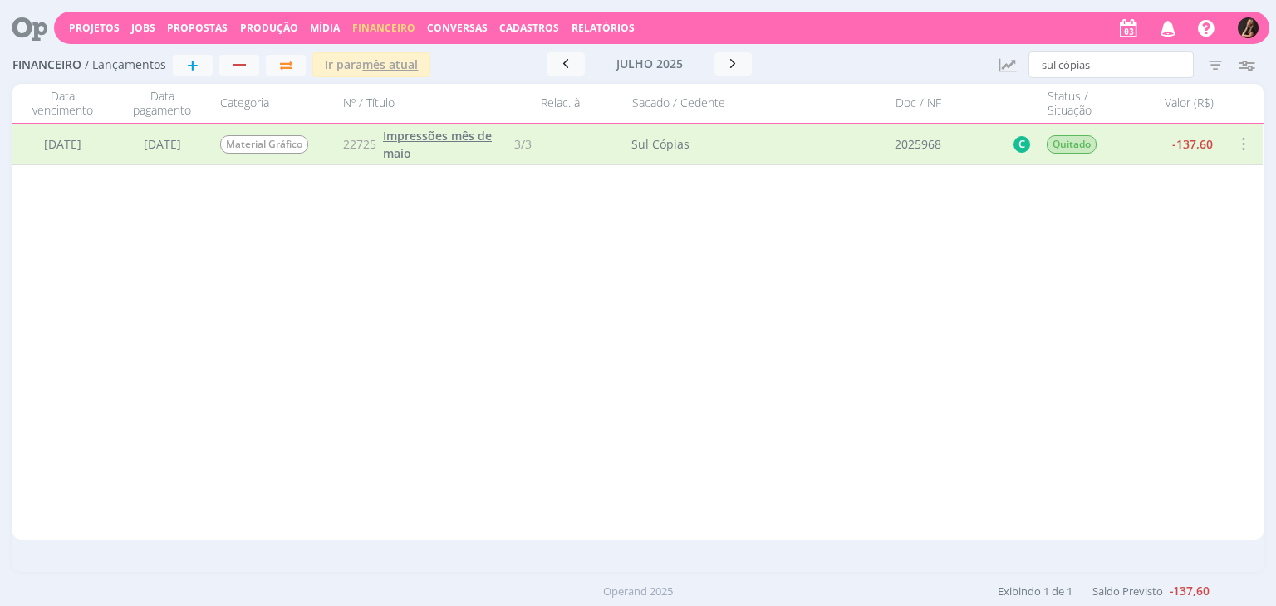
click at [474, 135] on span "Impressões mês de maio" at bounding box center [437, 144] width 109 height 33
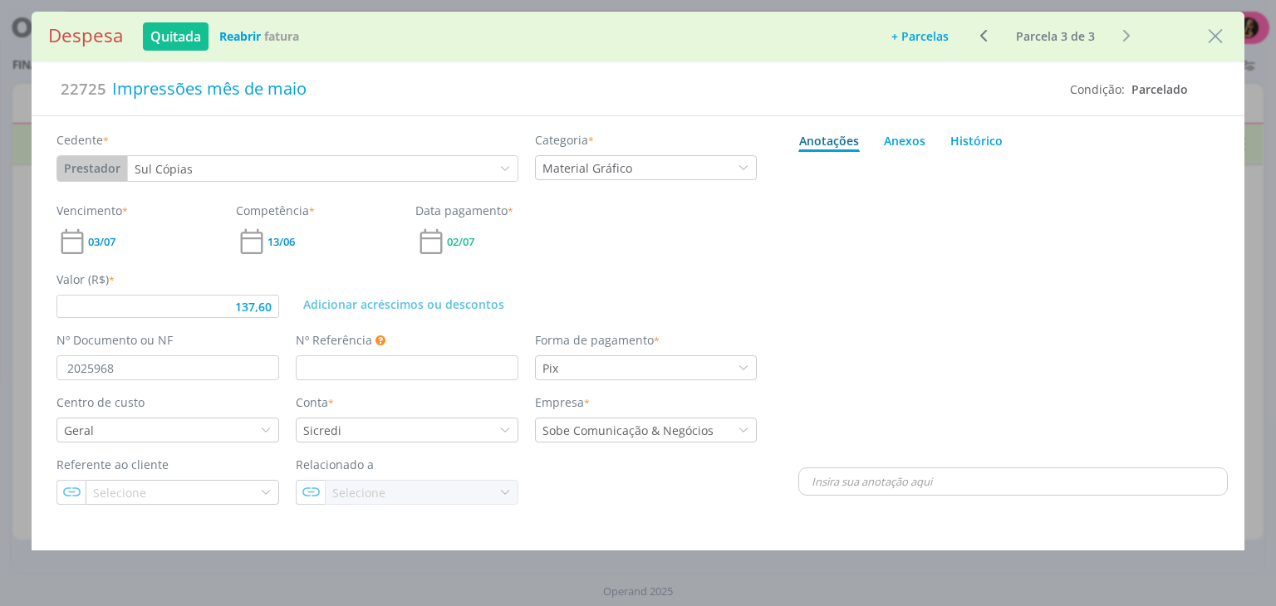
click at [984, 34] on icon "dialog" at bounding box center [984, 36] width 21 height 20
type input "18,00"
type input "2025811"
click at [984, 34] on icon "dialog" at bounding box center [984, 36] width 21 height 20
type input "254,30"
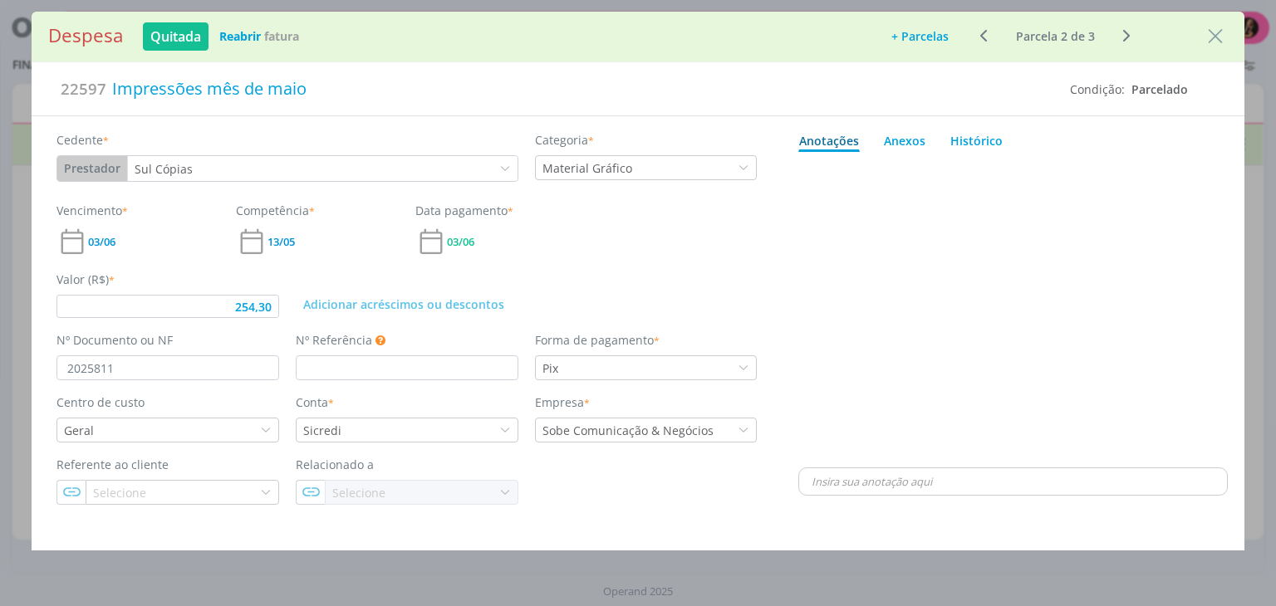
type input "2025654"
click at [1126, 36] on icon "dialog" at bounding box center [1127, 36] width 21 height 20
type input "18,00"
type input "2025811"
click at [1126, 36] on icon "dialog" at bounding box center [1127, 36] width 21 height 20
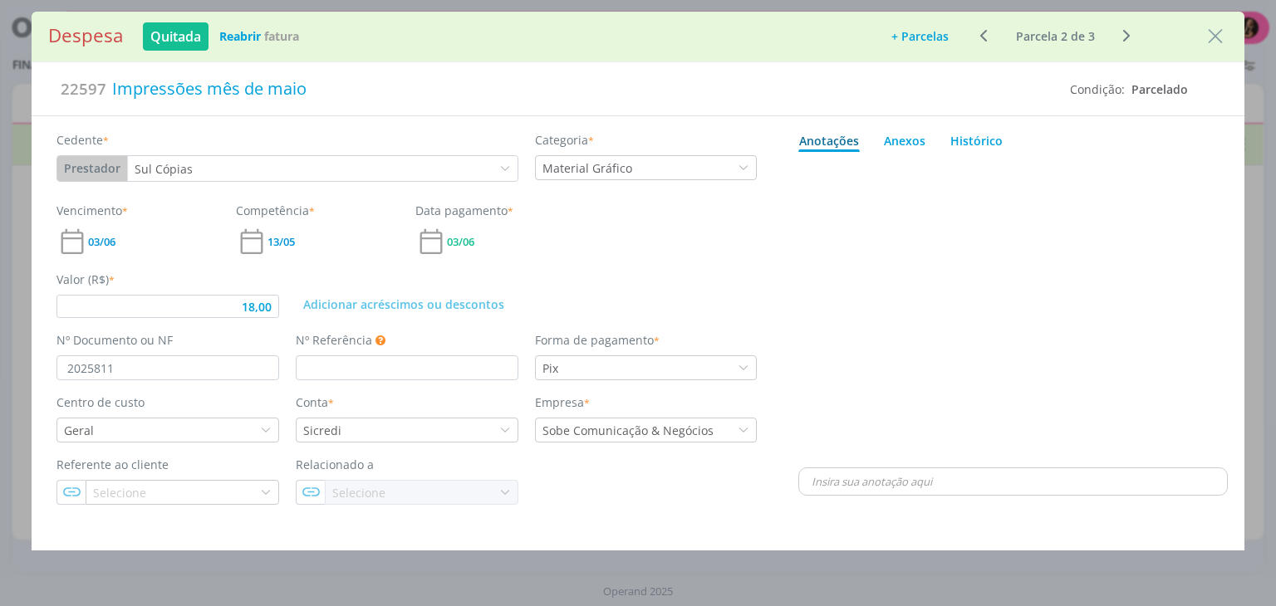
type input "137,60"
type input "2025968"
type input "137,60"
click at [351, 84] on div "Impressões mês de maio" at bounding box center [581, 89] width 950 height 37
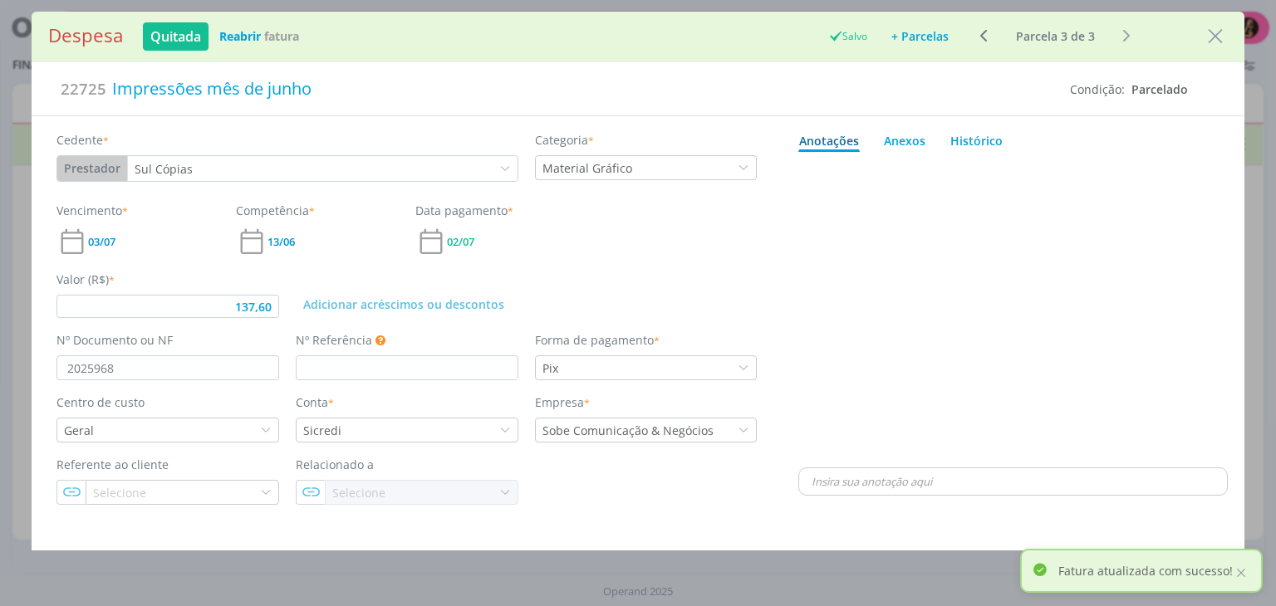
click at [944, 36] on button "+ Parcelas" at bounding box center [920, 36] width 79 height 23
click at [950, 106] on button "Ok" at bounding box center [953, 101] width 31 height 26
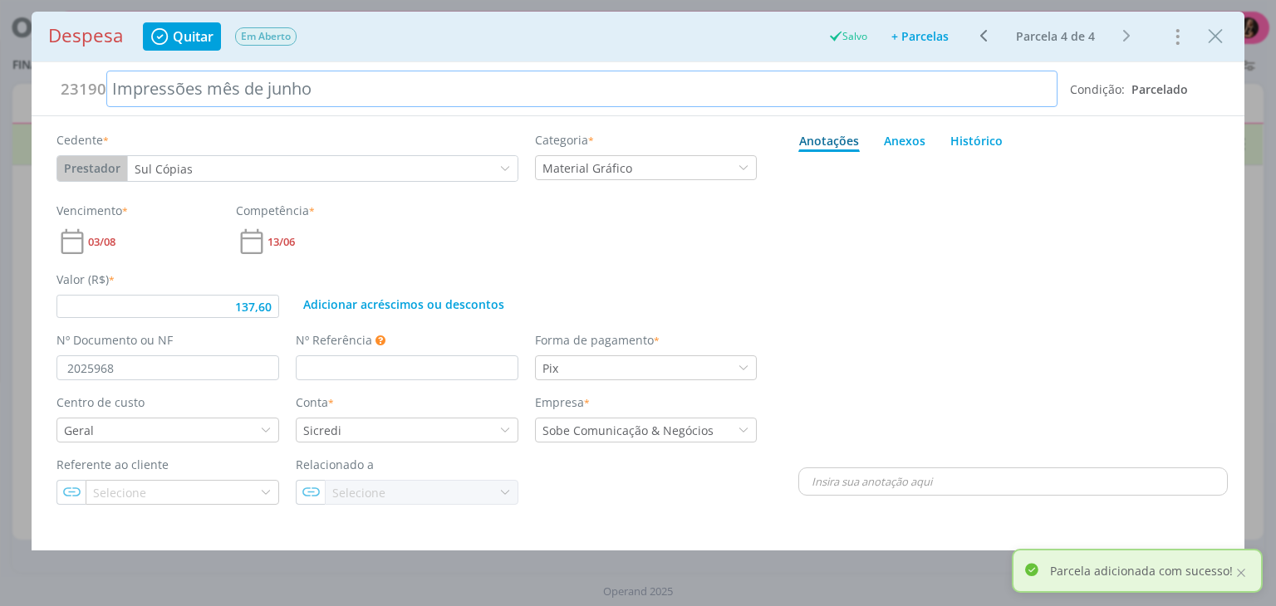
click at [411, 91] on div "Impressões mês de junho" at bounding box center [581, 89] width 950 height 37
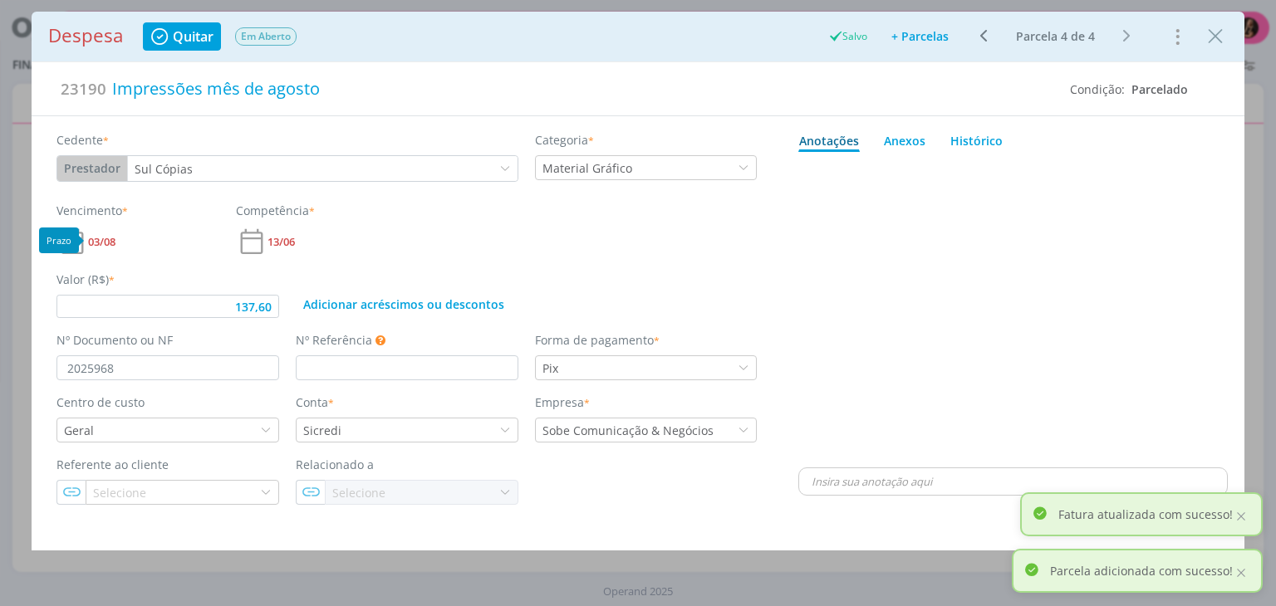
click at [105, 241] on span "03/08" at bounding box center [101, 242] width 27 height 11
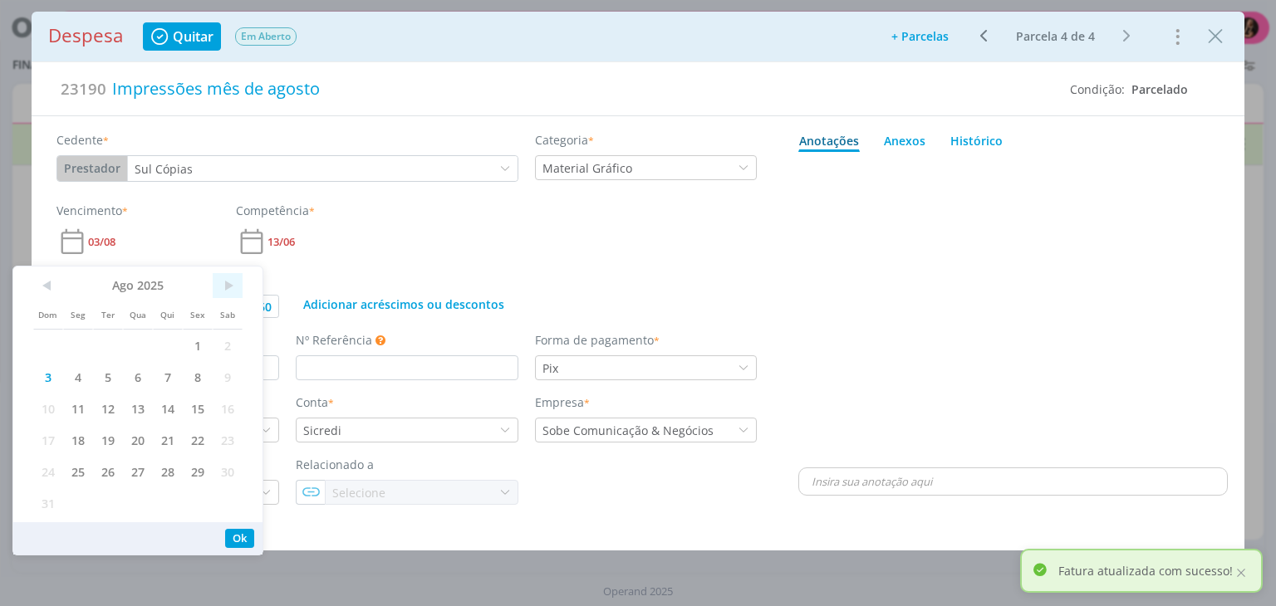
click at [231, 291] on span ">" at bounding box center [228, 285] width 30 height 25
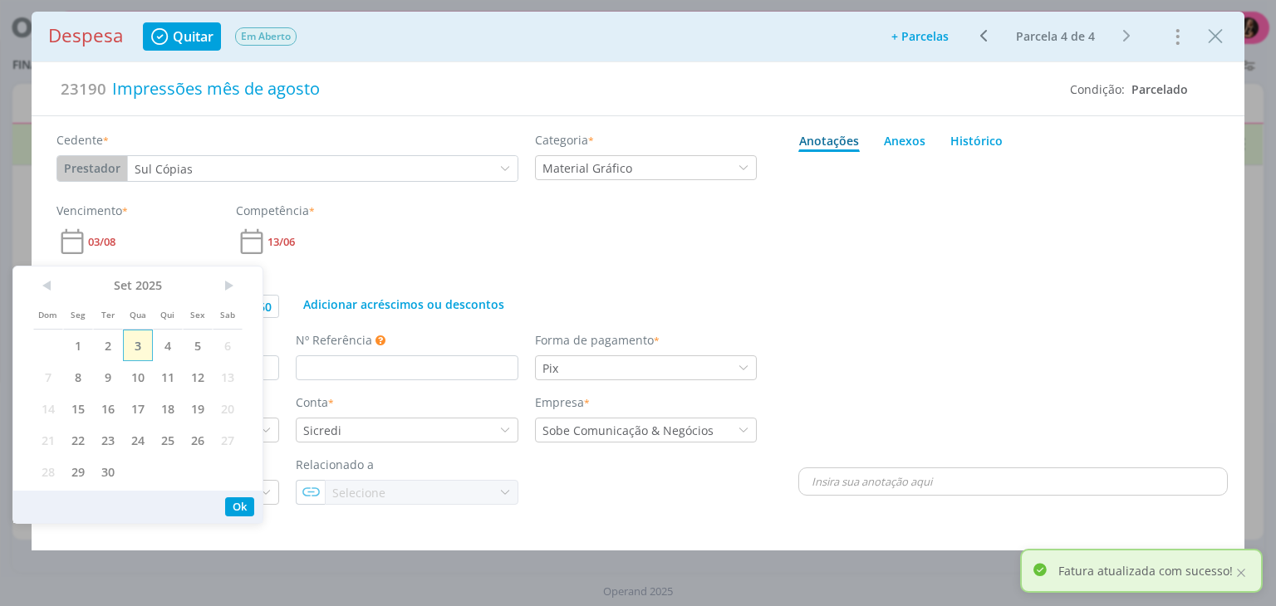
click at [141, 343] on span "3" at bounding box center [138, 346] width 30 height 32
click at [263, 242] on icon "dialog" at bounding box center [252, 242] width 32 height 32
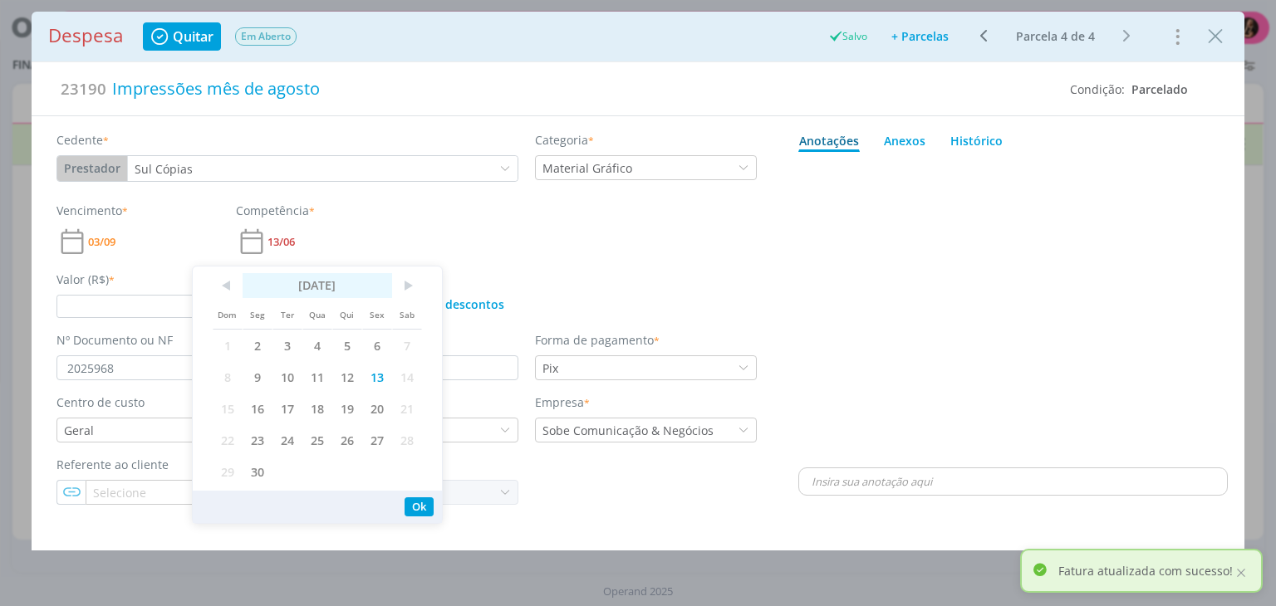
drag, startPoint x: 225, startPoint y: 287, endPoint x: 246, endPoint y: 283, distance: 21.0
click at [228, 286] on span "<" at bounding box center [228, 285] width 30 height 25
click at [402, 282] on span ">" at bounding box center [407, 285] width 30 height 25
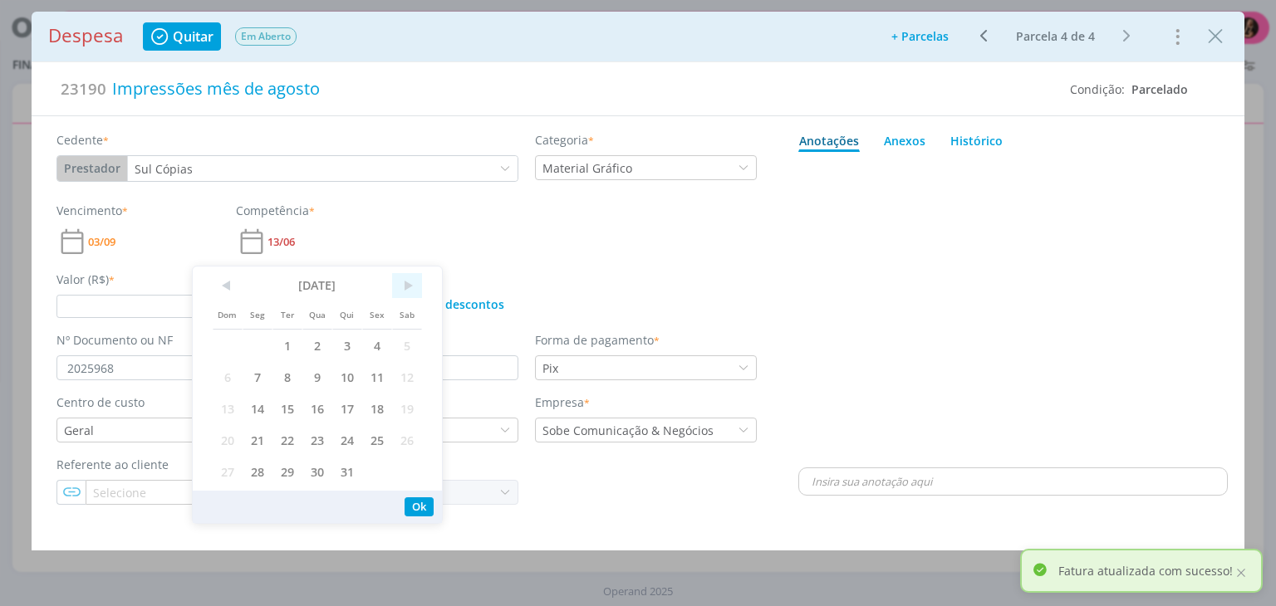
click at [415, 282] on span ">" at bounding box center [407, 285] width 30 height 25
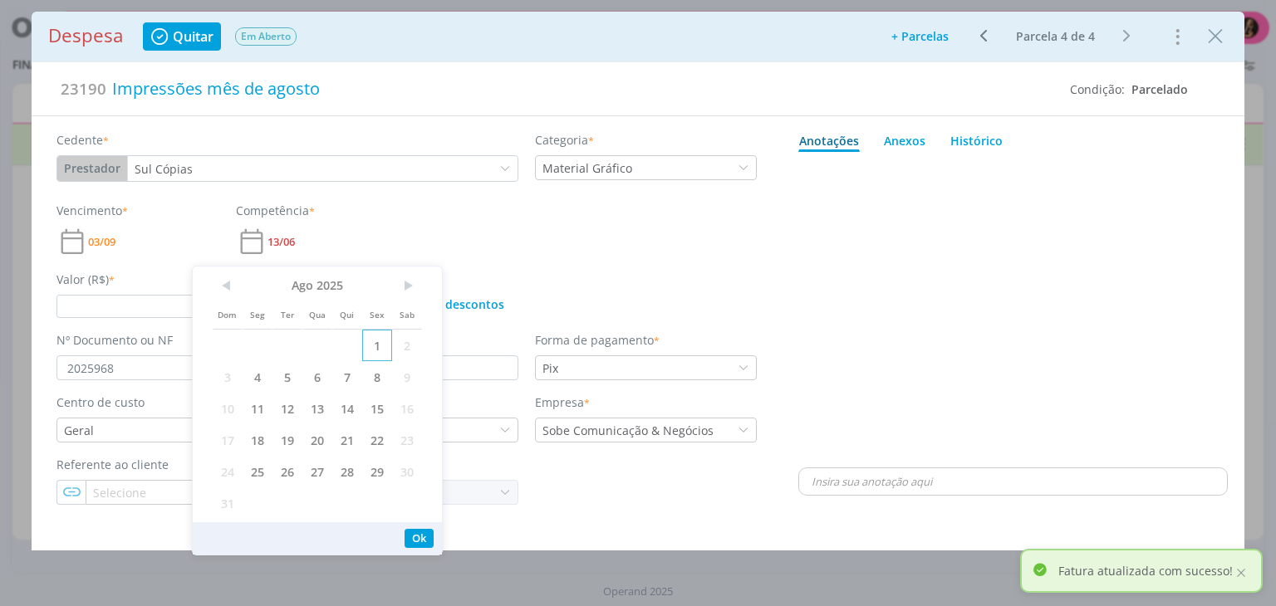
click at [385, 350] on span "1" at bounding box center [377, 346] width 30 height 32
click at [143, 367] on input "2025968" at bounding box center [167, 368] width 223 height 25
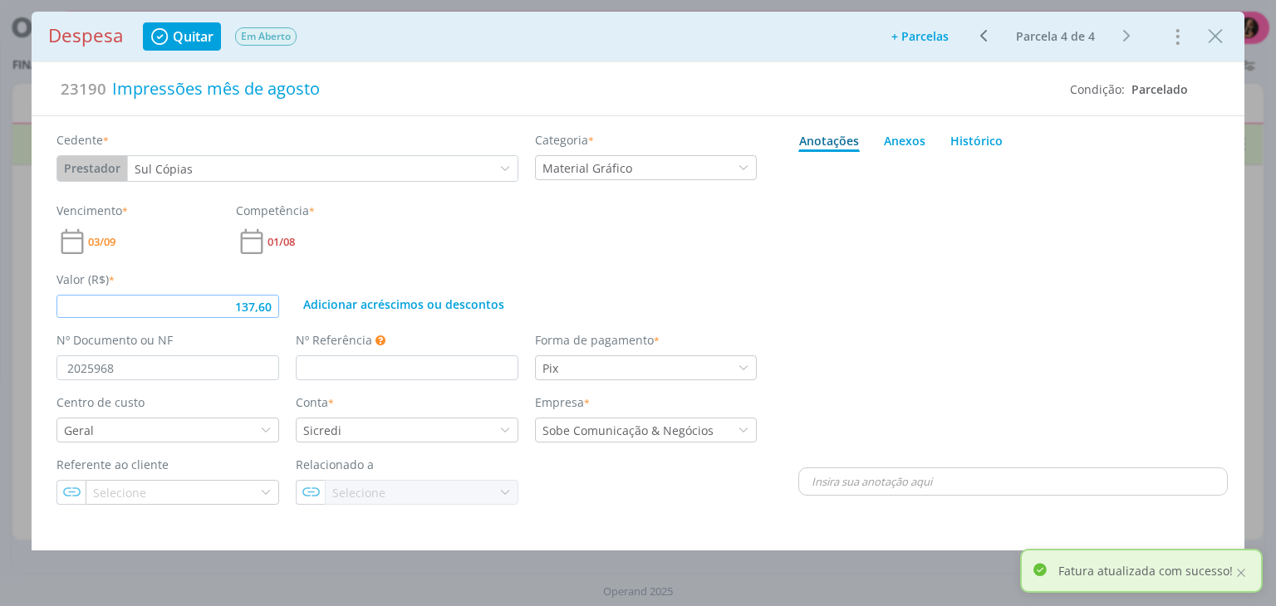
click at [276, 304] on input "137,60" at bounding box center [167, 306] width 223 height 23
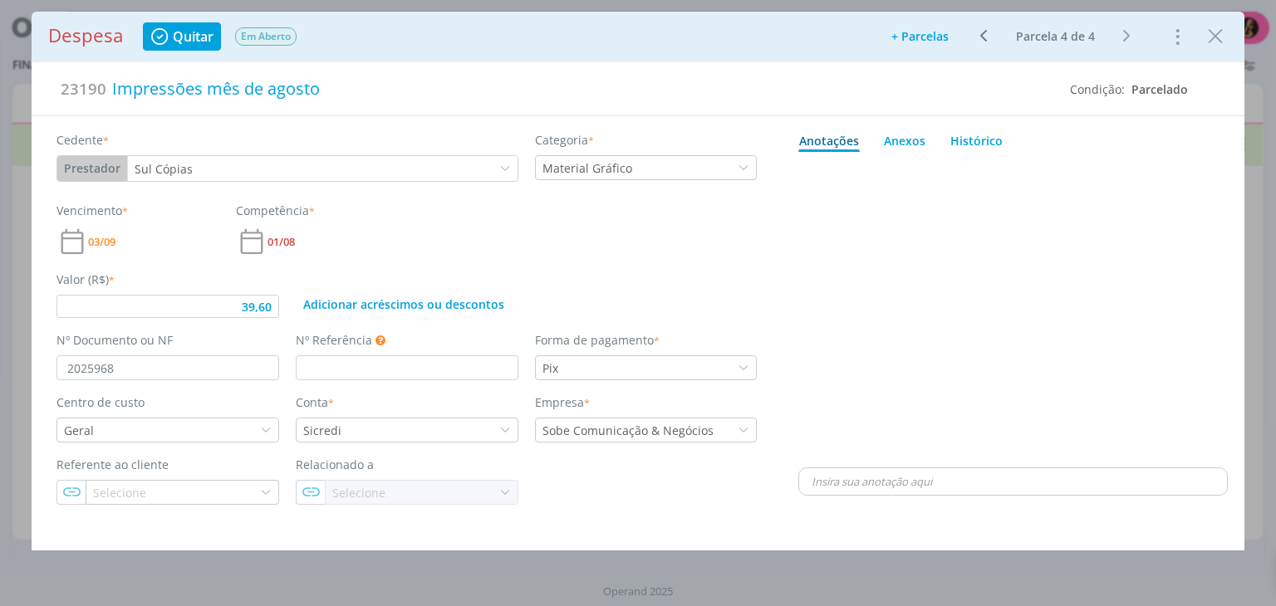
type input "39,60"
drag, startPoint x: 209, startPoint y: 367, endPoint x: 0, endPoint y: 312, distance: 215.8
click at [26, 373] on div "Despesa Quitar Em Aberto + Parcelas Ir para: 1 Ir Parcela 4 de 4 Cancelar Gerar…" at bounding box center [638, 303] width 1276 height 606
type input "39,60"
paste input "20251315"
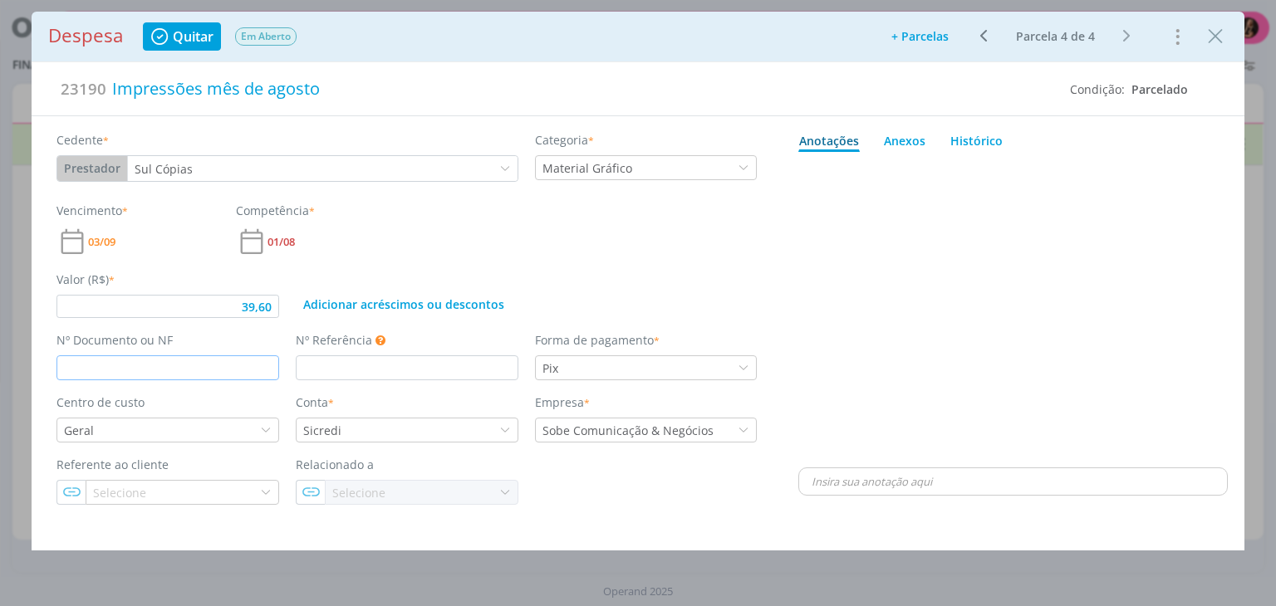
type input "20251315"
type input "39,60"
type input "20251315"
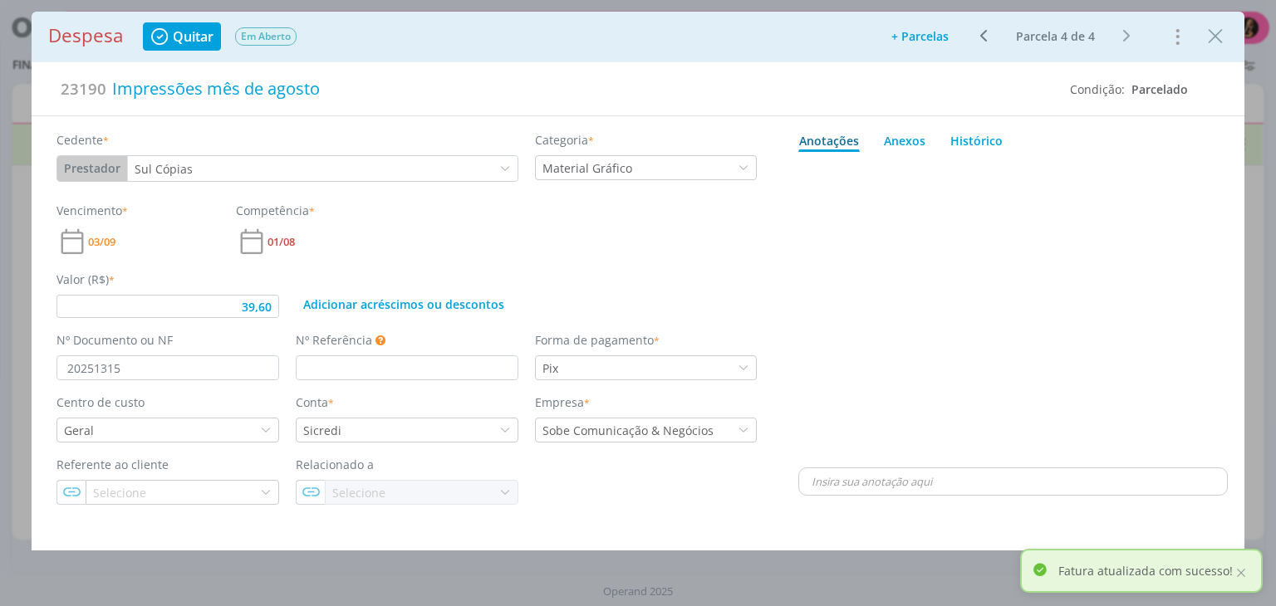
click at [438, 247] on div "Vencimento * 03/09 Competência * 01/08" at bounding box center [406, 230] width 717 height 56
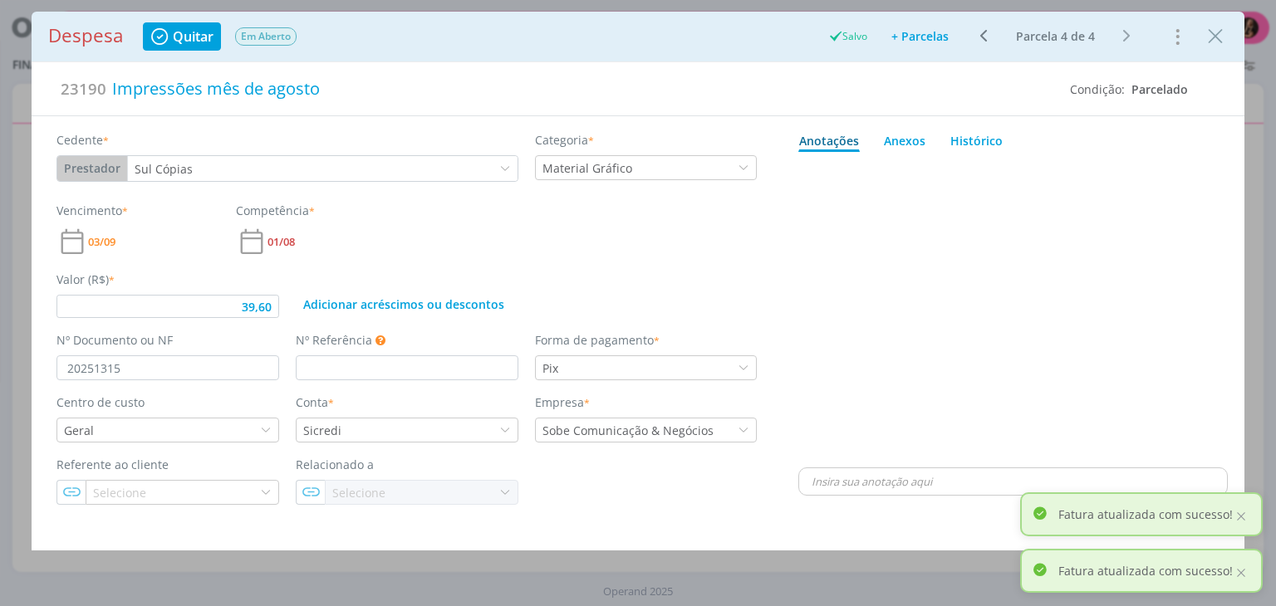
type input "39,60"
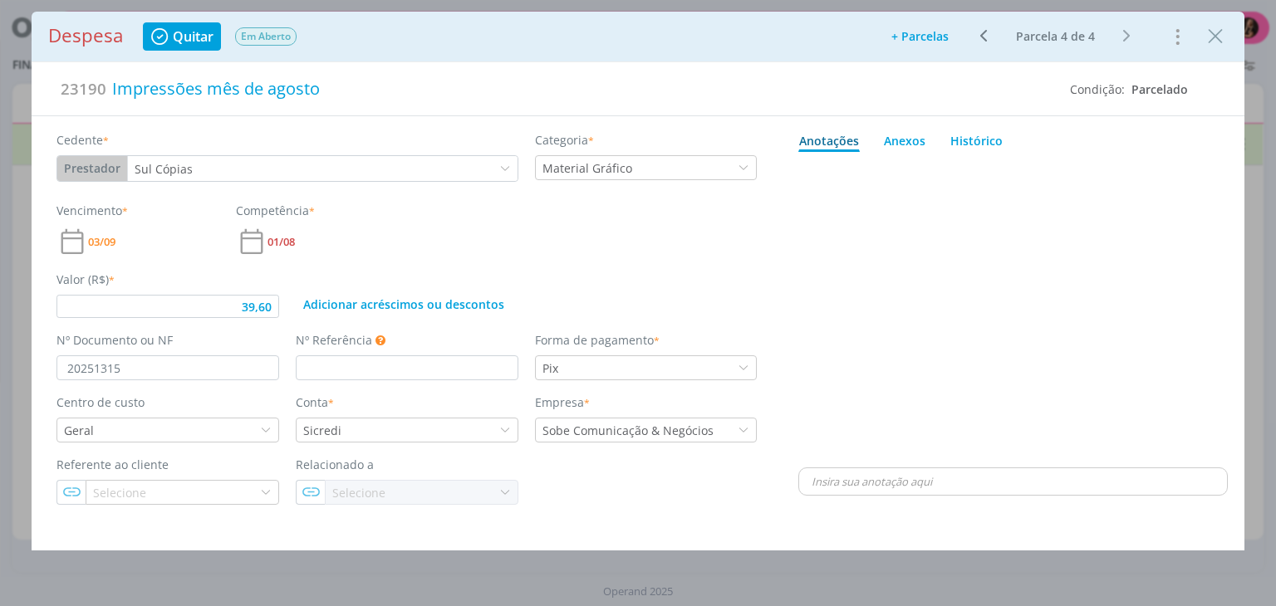
drag, startPoint x: 1215, startPoint y: 36, endPoint x: 927, endPoint y: 0, distance: 289.6
click at [1213, 34] on icon "Close" at bounding box center [1215, 36] width 25 height 25
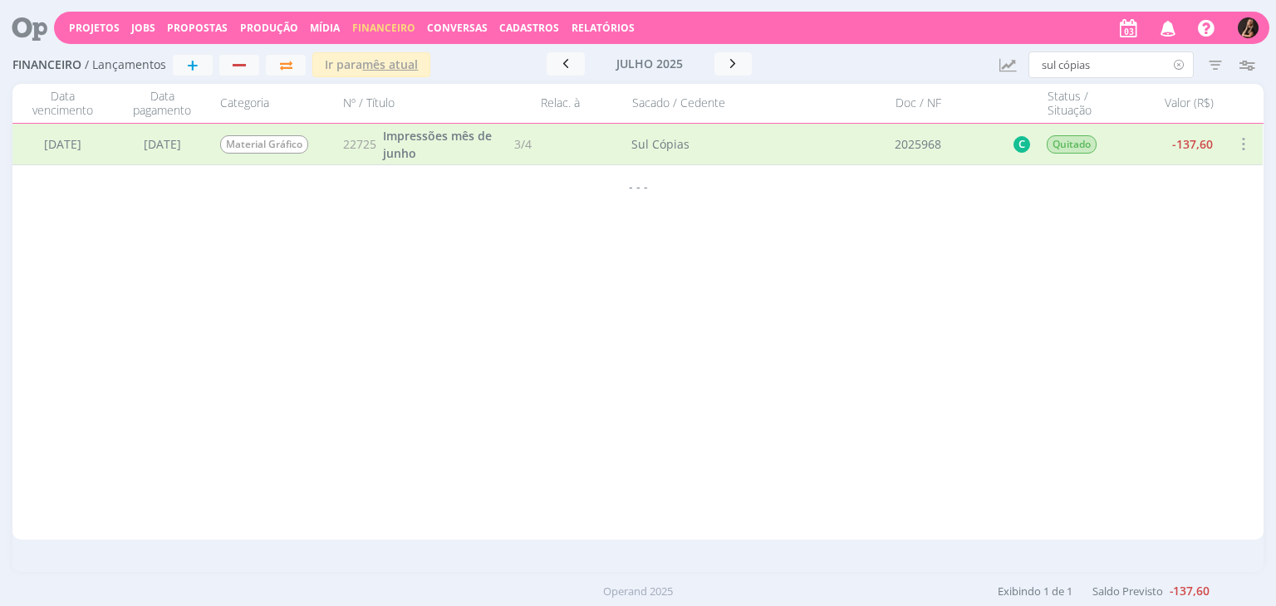
click at [1175, 67] on icon at bounding box center [1179, 65] width 21 height 27
